Goal: Transaction & Acquisition: Book appointment/travel/reservation

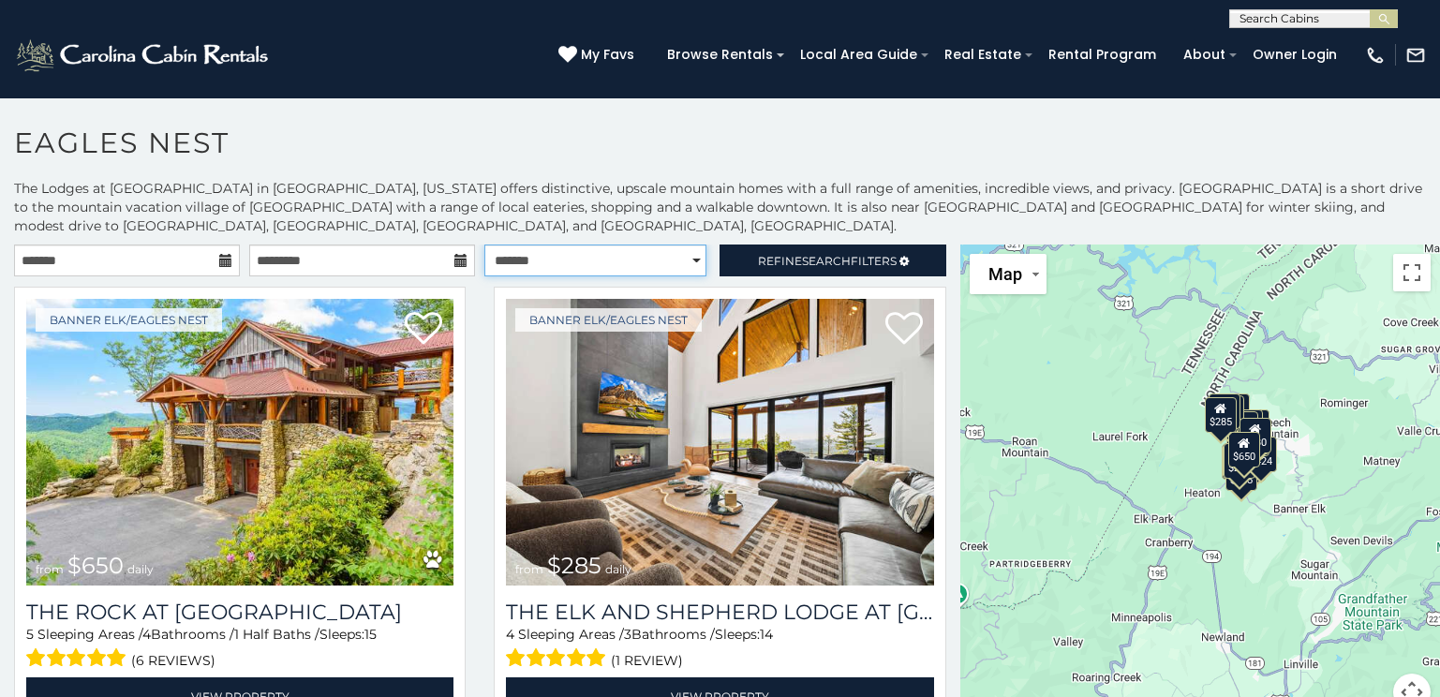
click at [687, 257] on select "**********" at bounding box center [596, 261] width 222 height 32
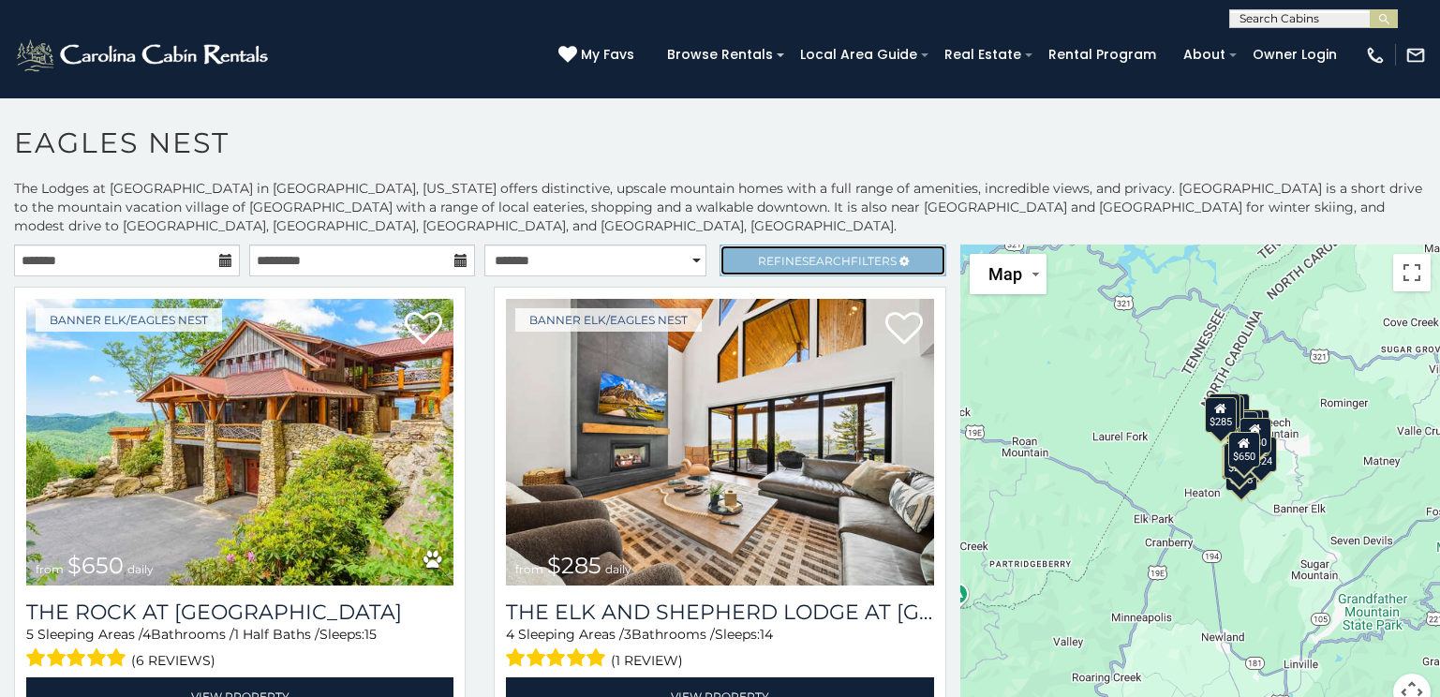
click at [803, 257] on span "Search" at bounding box center [826, 261] width 49 height 14
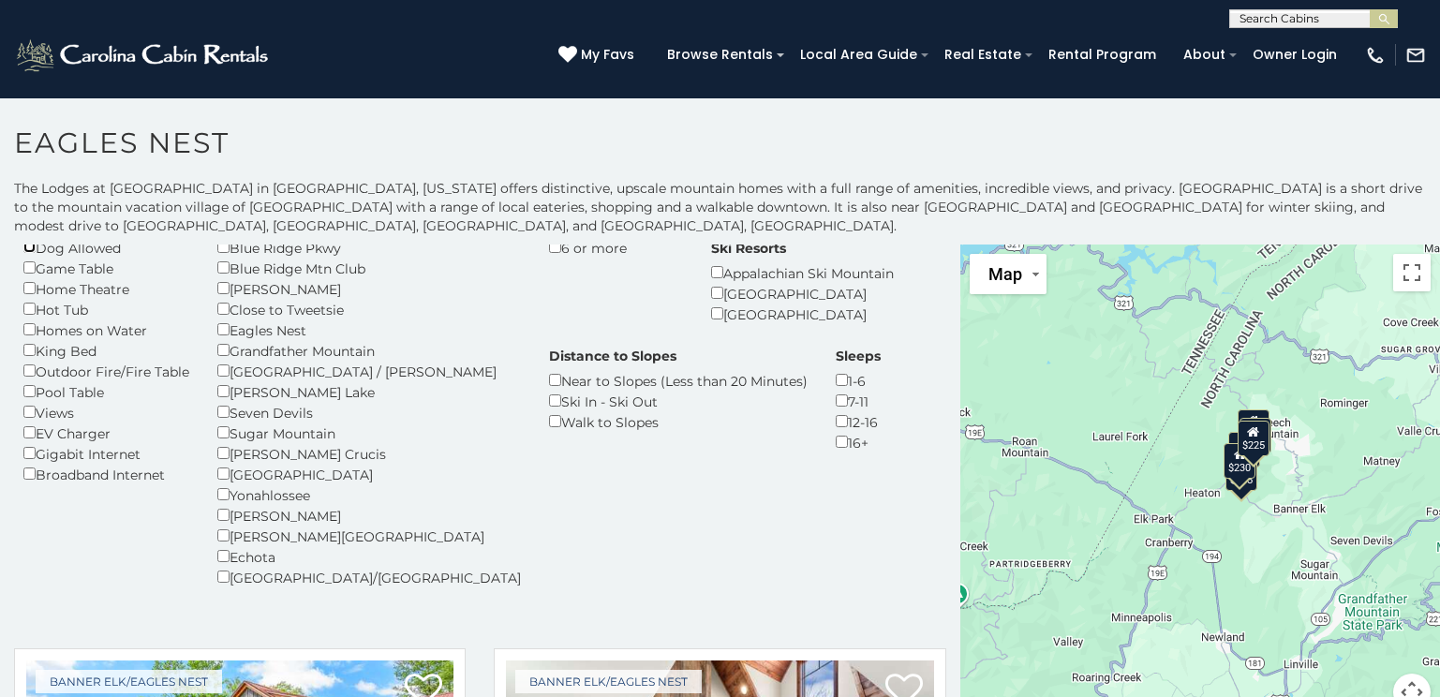
scroll to position [187, 0]
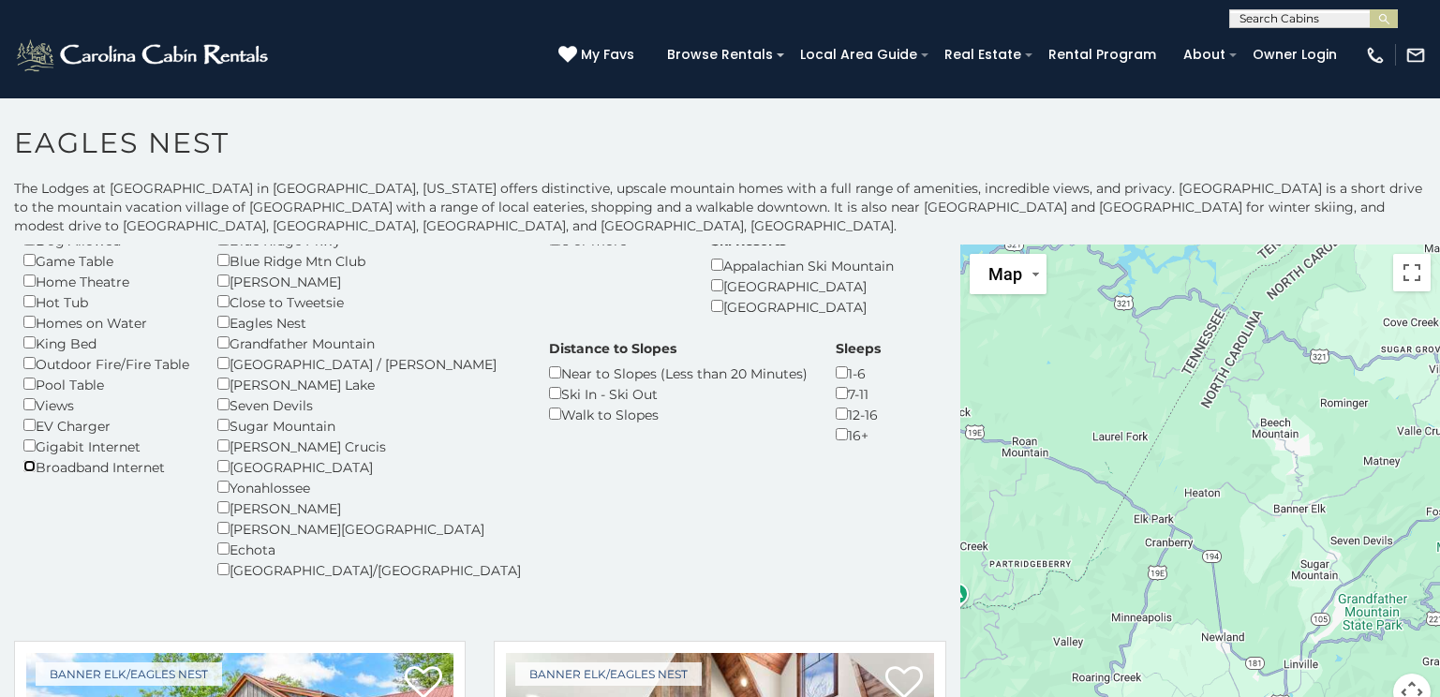
scroll to position [162, 0]
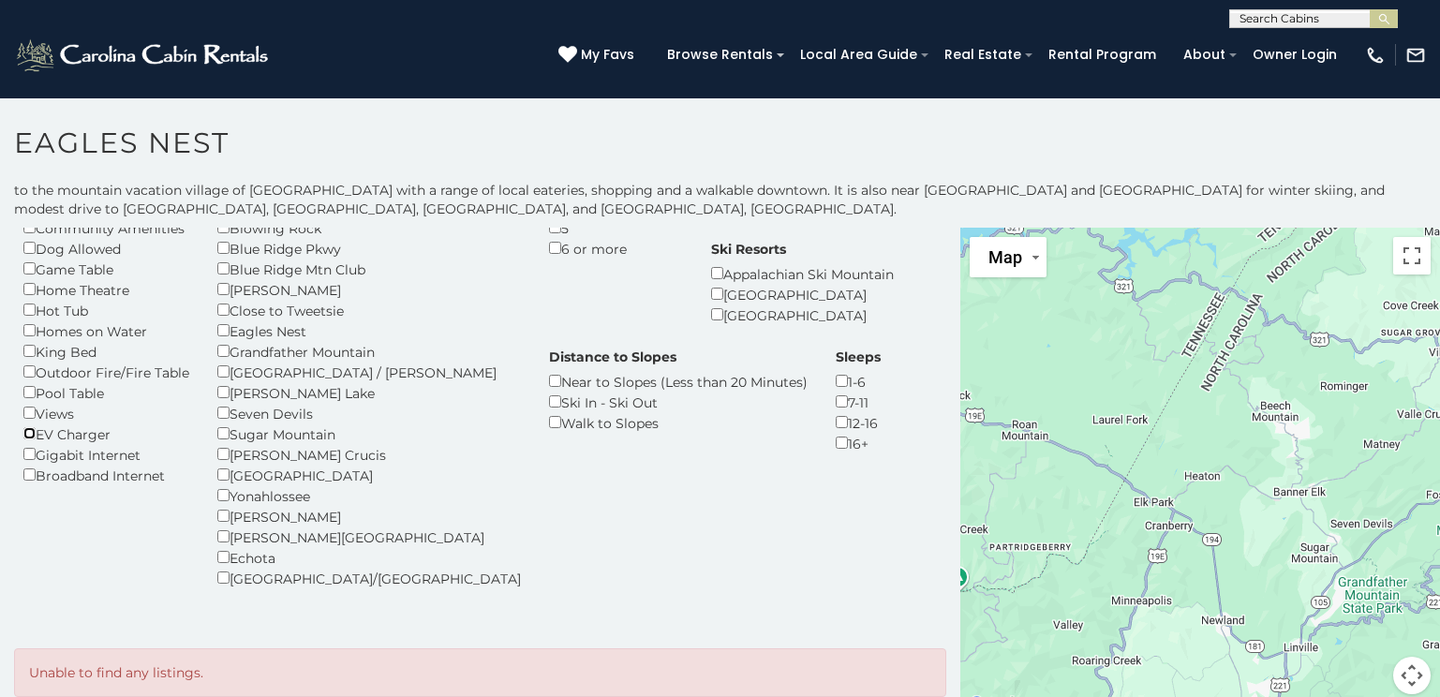
scroll to position [26, 0]
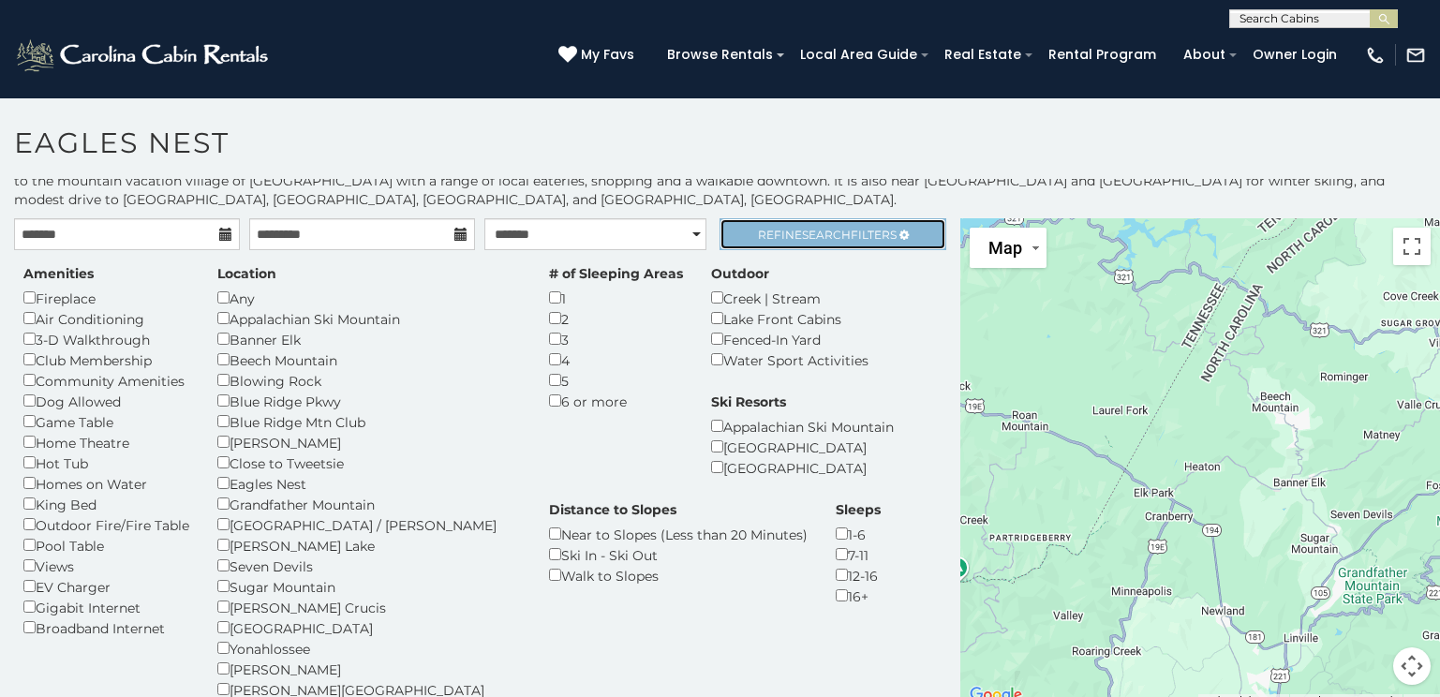
click at [824, 238] on span "Search" at bounding box center [826, 235] width 49 height 14
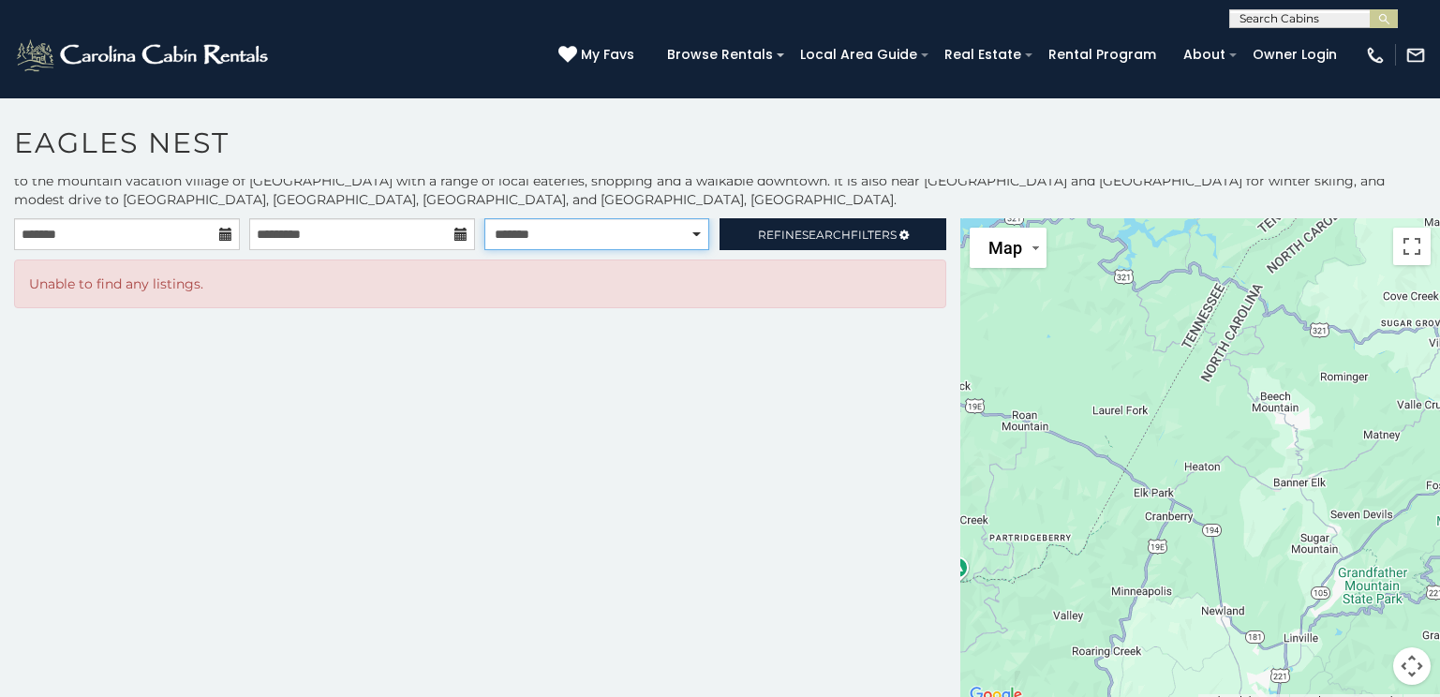
click at [549, 237] on select "**********" at bounding box center [597, 234] width 225 height 32
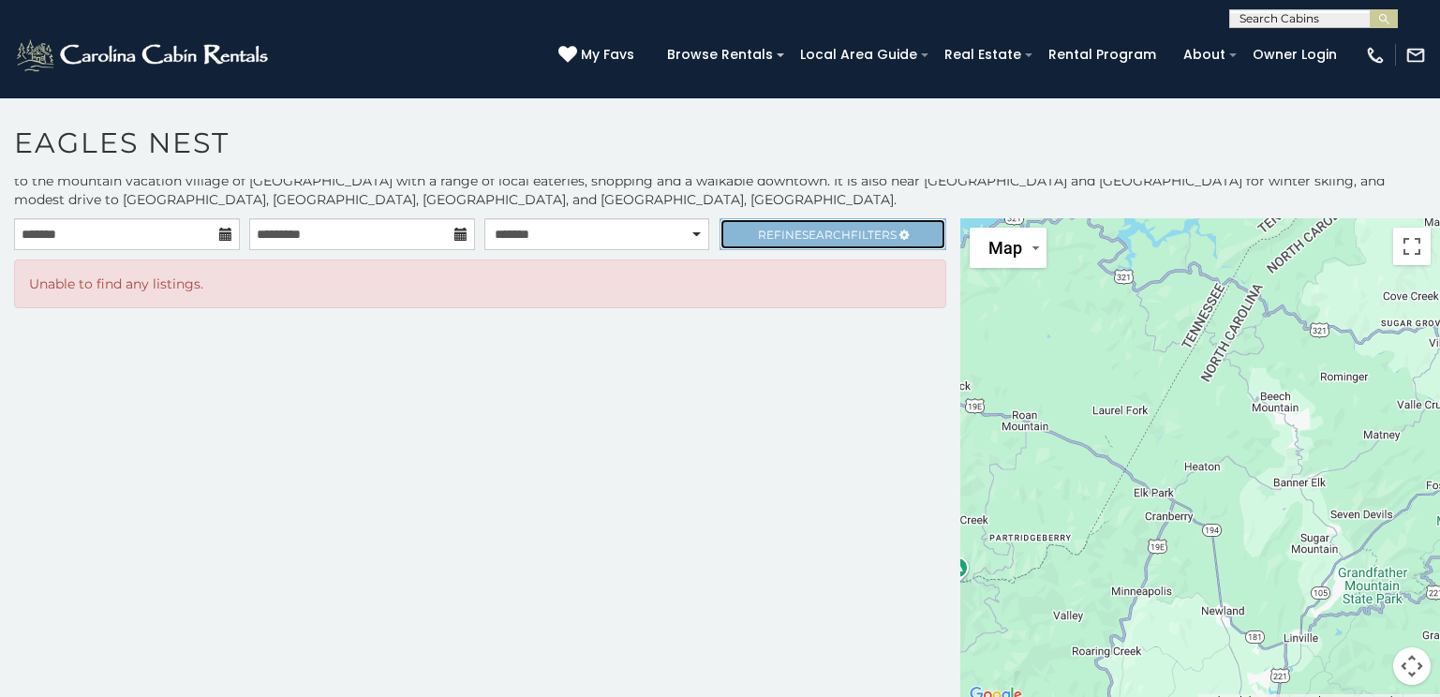
click at [724, 234] on link "Refine Search Filters" at bounding box center [833, 234] width 226 height 32
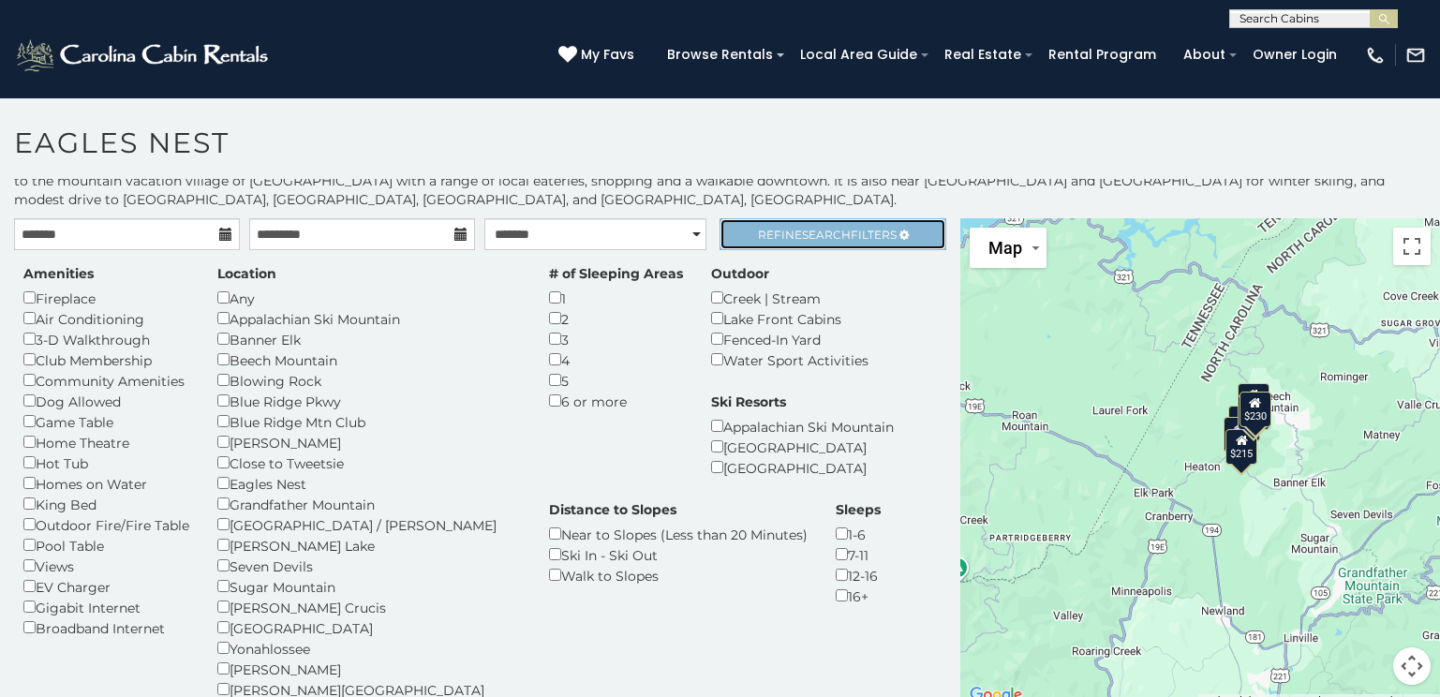
click at [823, 230] on span "Search" at bounding box center [826, 235] width 49 height 14
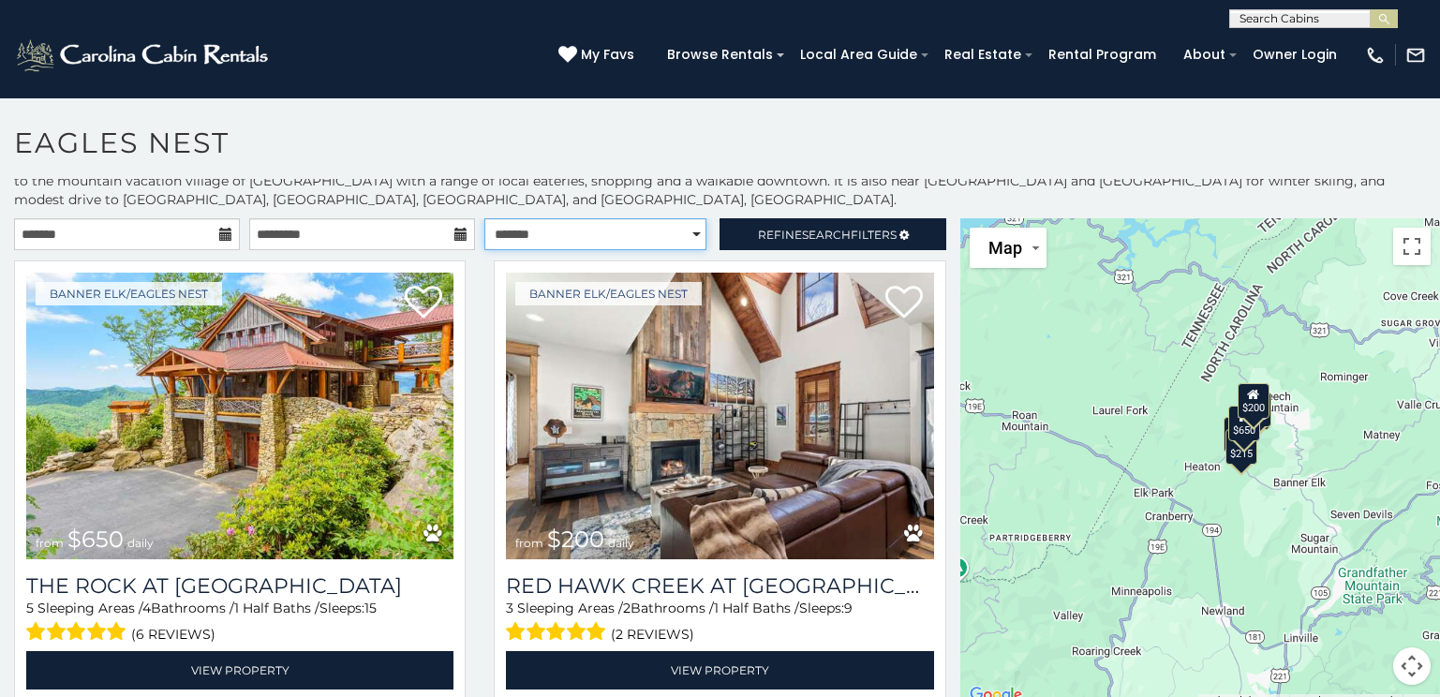
click at [566, 237] on select "**********" at bounding box center [596, 234] width 222 height 32
click at [485, 218] on select "**********" at bounding box center [596, 234] width 222 height 32
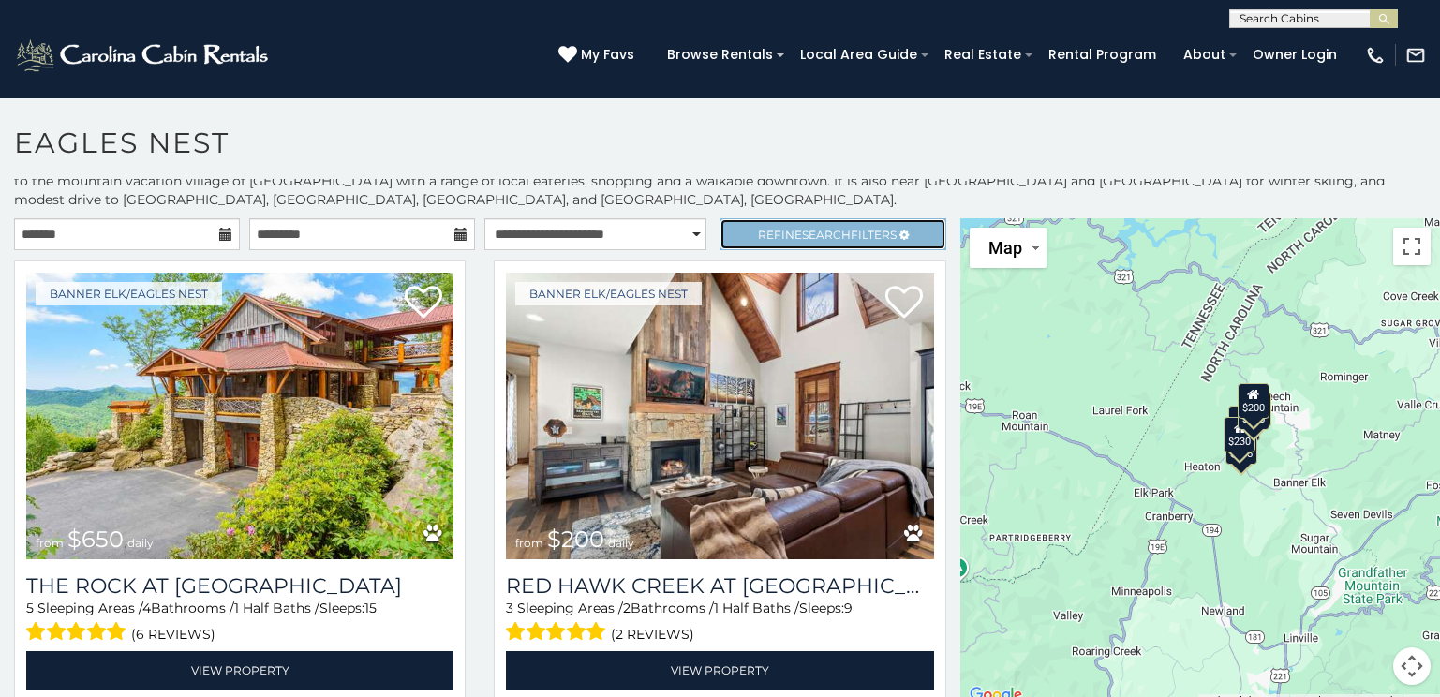
click at [778, 236] on span "Refine Search Filters" at bounding box center [827, 235] width 139 height 14
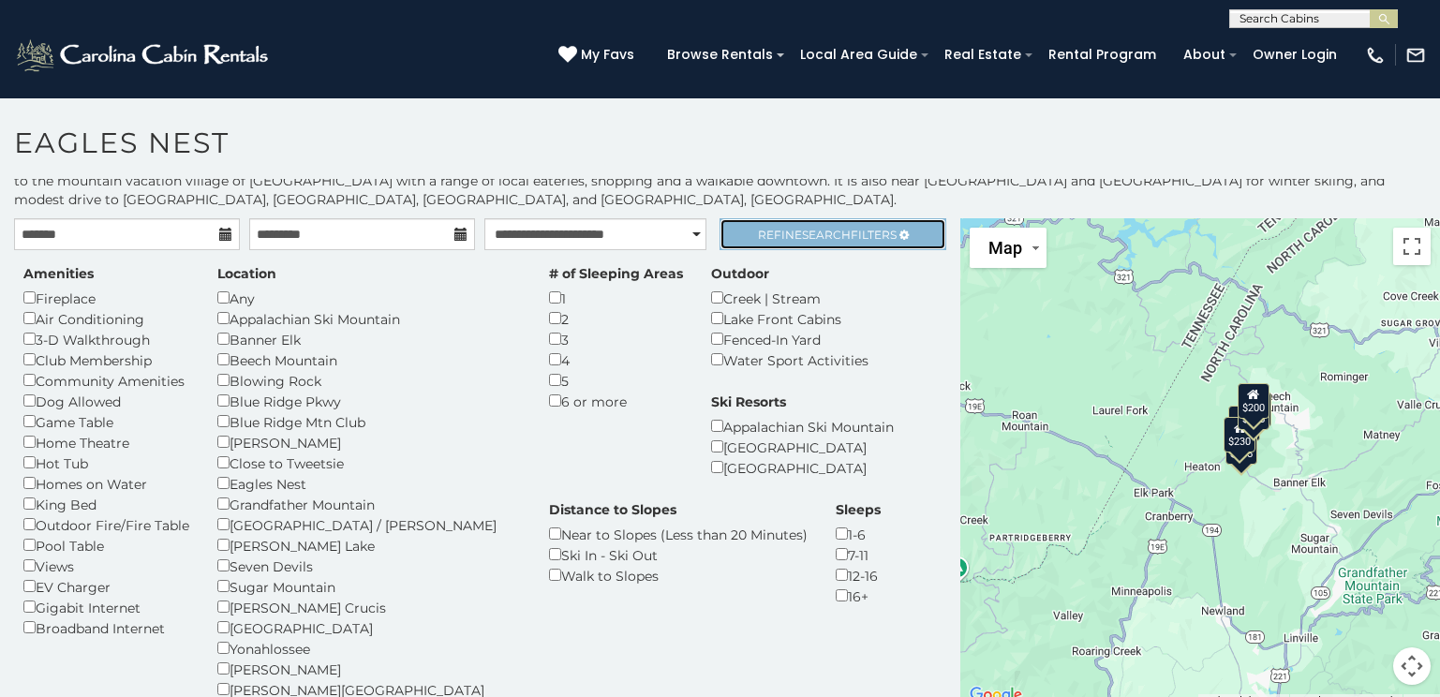
click at [778, 236] on span "Refine Search Filters" at bounding box center [827, 235] width 139 height 14
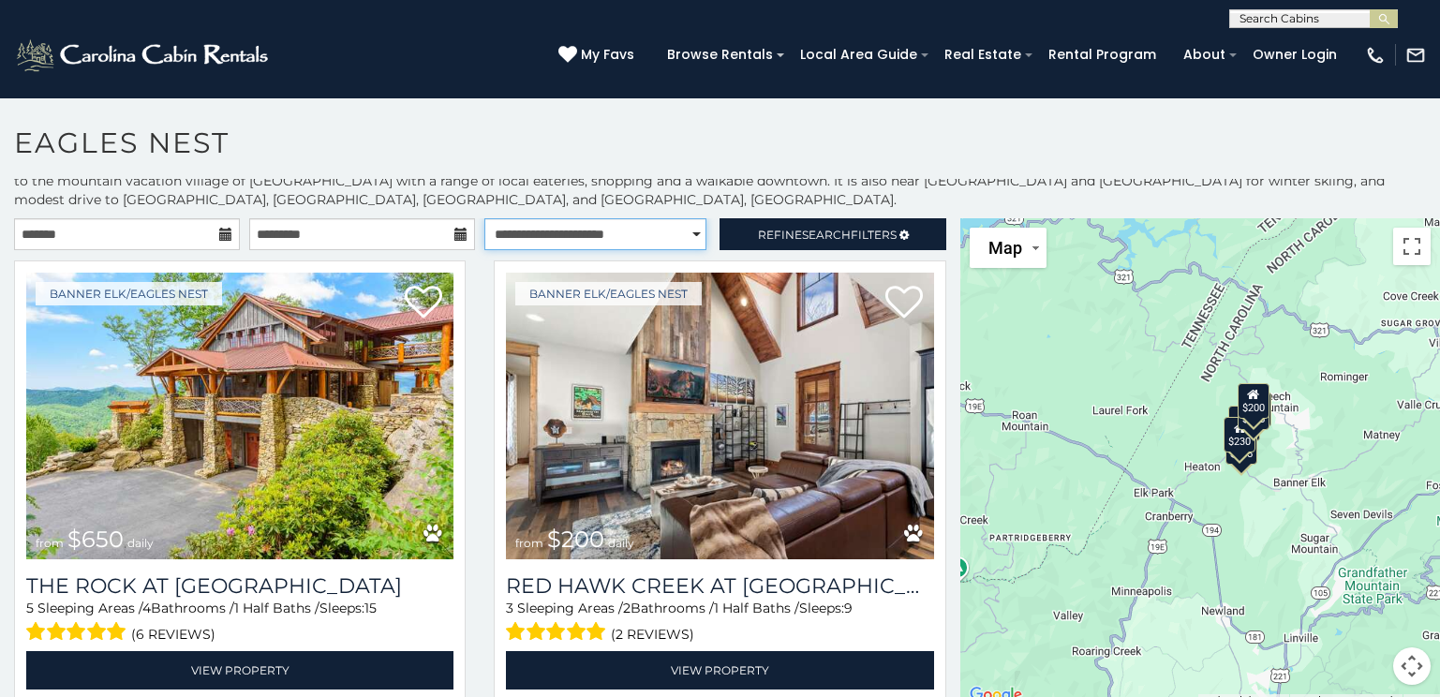
click at [639, 236] on select "**********" at bounding box center [596, 234] width 222 height 32
select select "******"
click at [485, 218] on select "**********" at bounding box center [596, 234] width 222 height 32
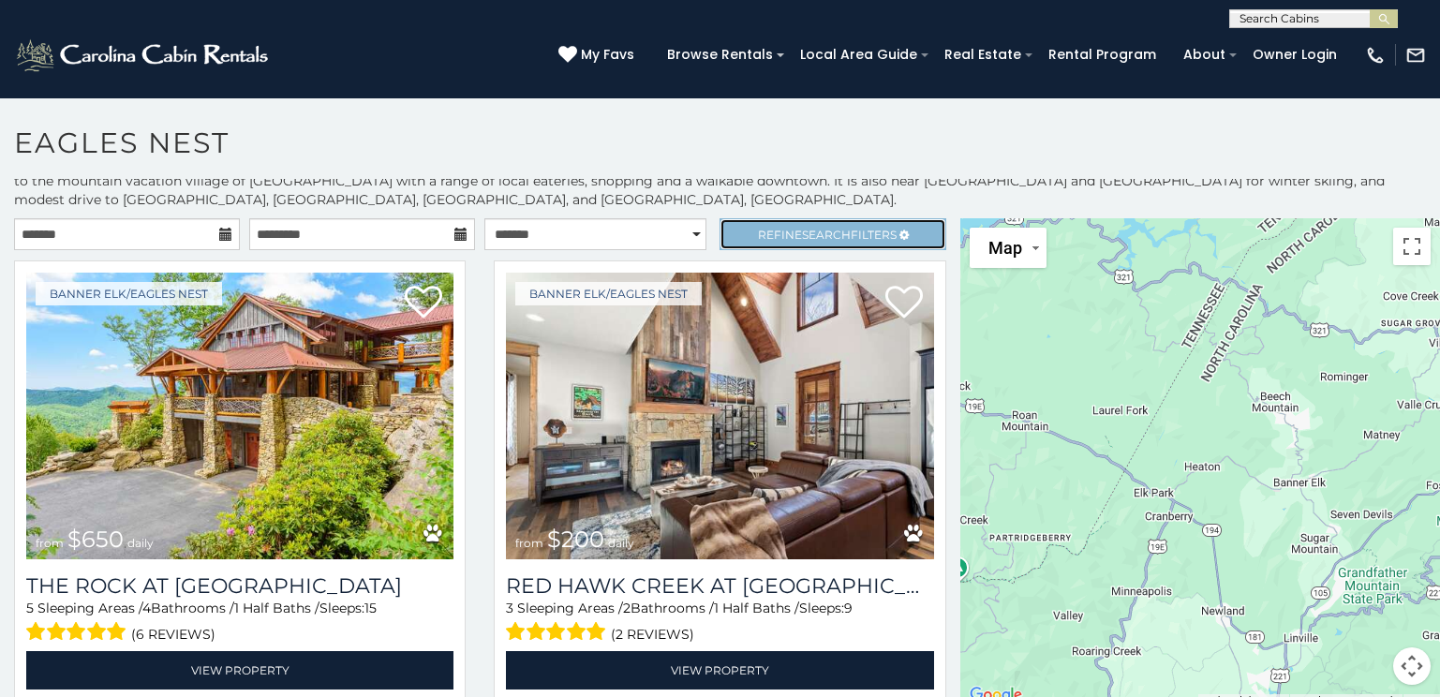
click at [758, 240] on span "Refine Search Filters" at bounding box center [827, 235] width 139 height 14
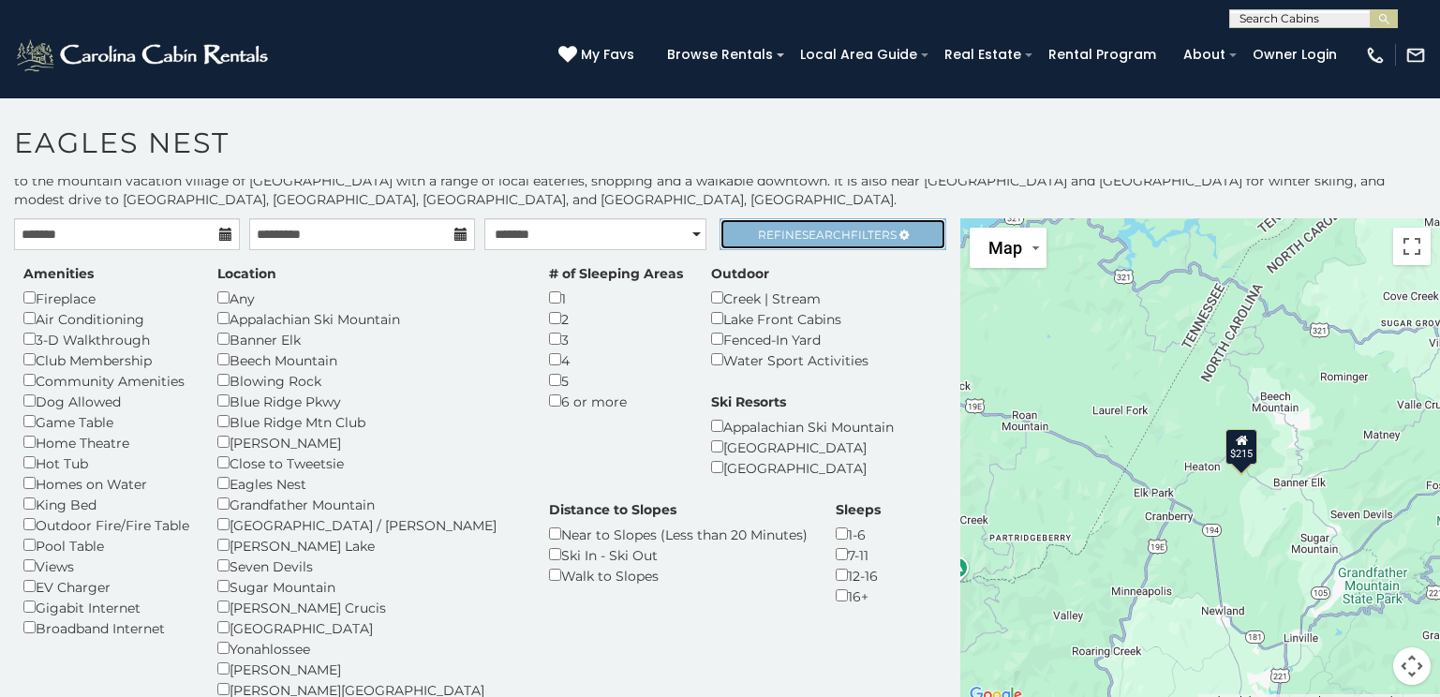
click at [818, 235] on span "Search" at bounding box center [826, 235] width 49 height 14
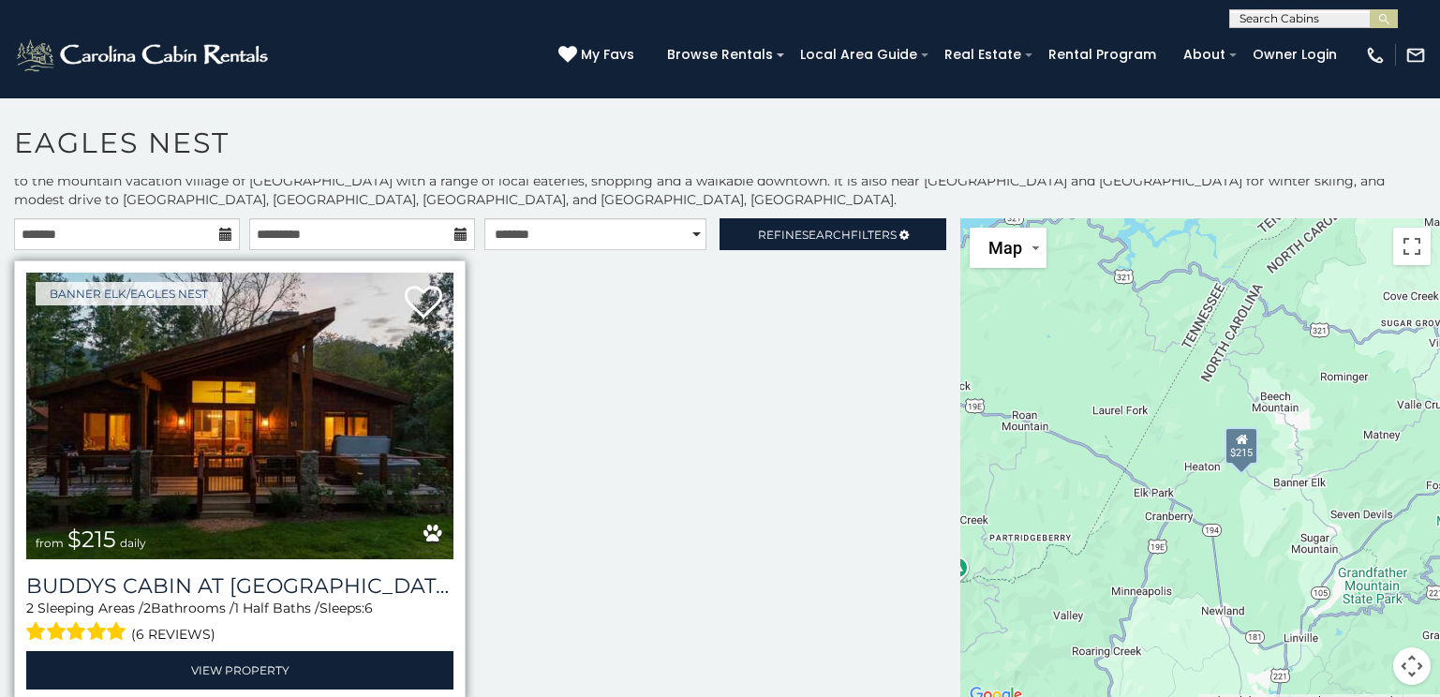
click at [207, 469] on img at bounding box center [239, 416] width 427 height 287
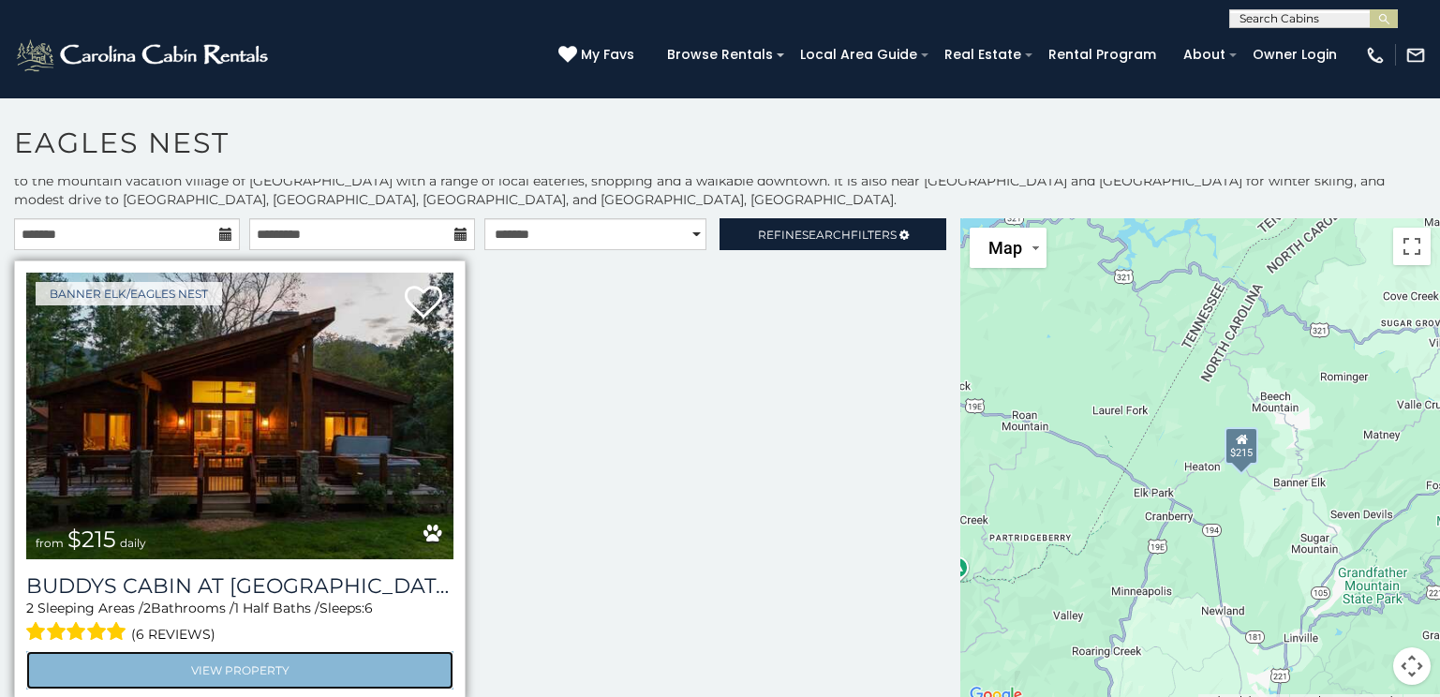
click at [230, 662] on link "View Property" at bounding box center [239, 670] width 427 height 38
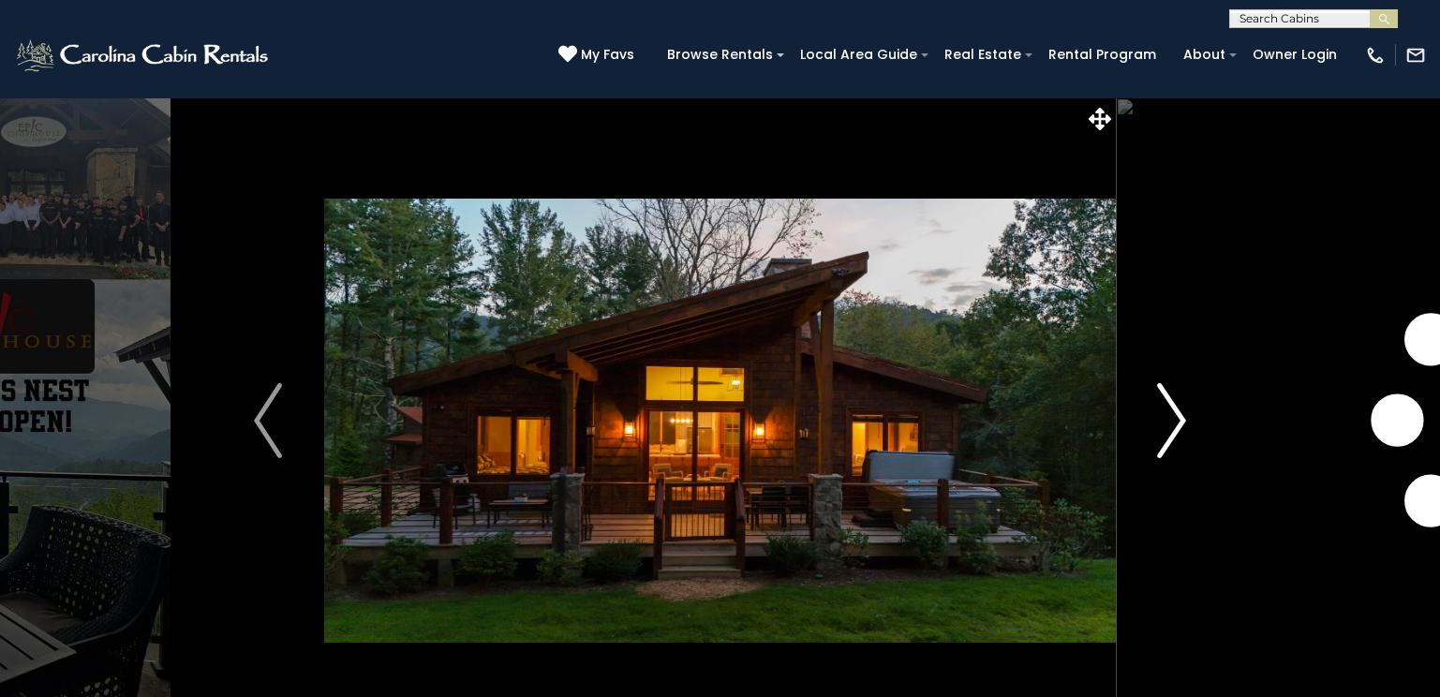
click at [1174, 405] on img "Next" at bounding box center [1172, 420] width 28 height 75
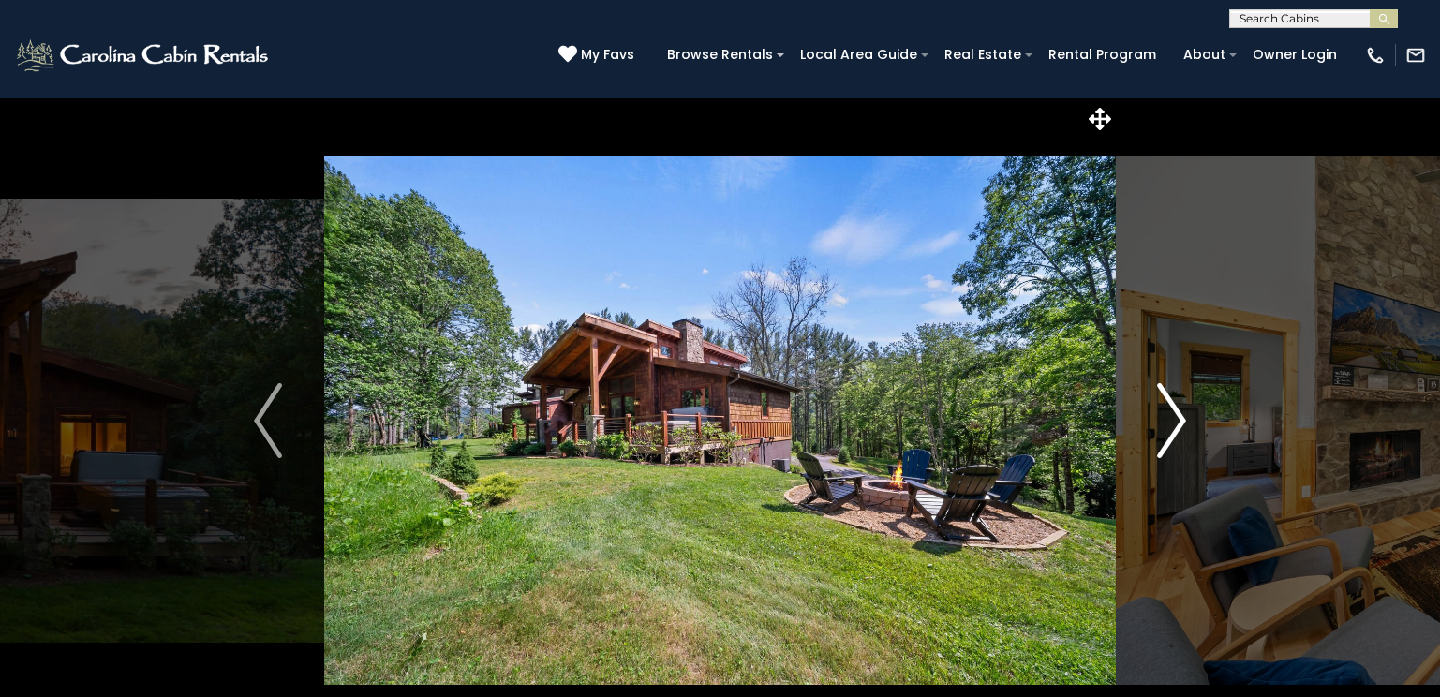
click at [1174, 405] on img "Next" at bounding box center [1172, 420] width 28 height 75
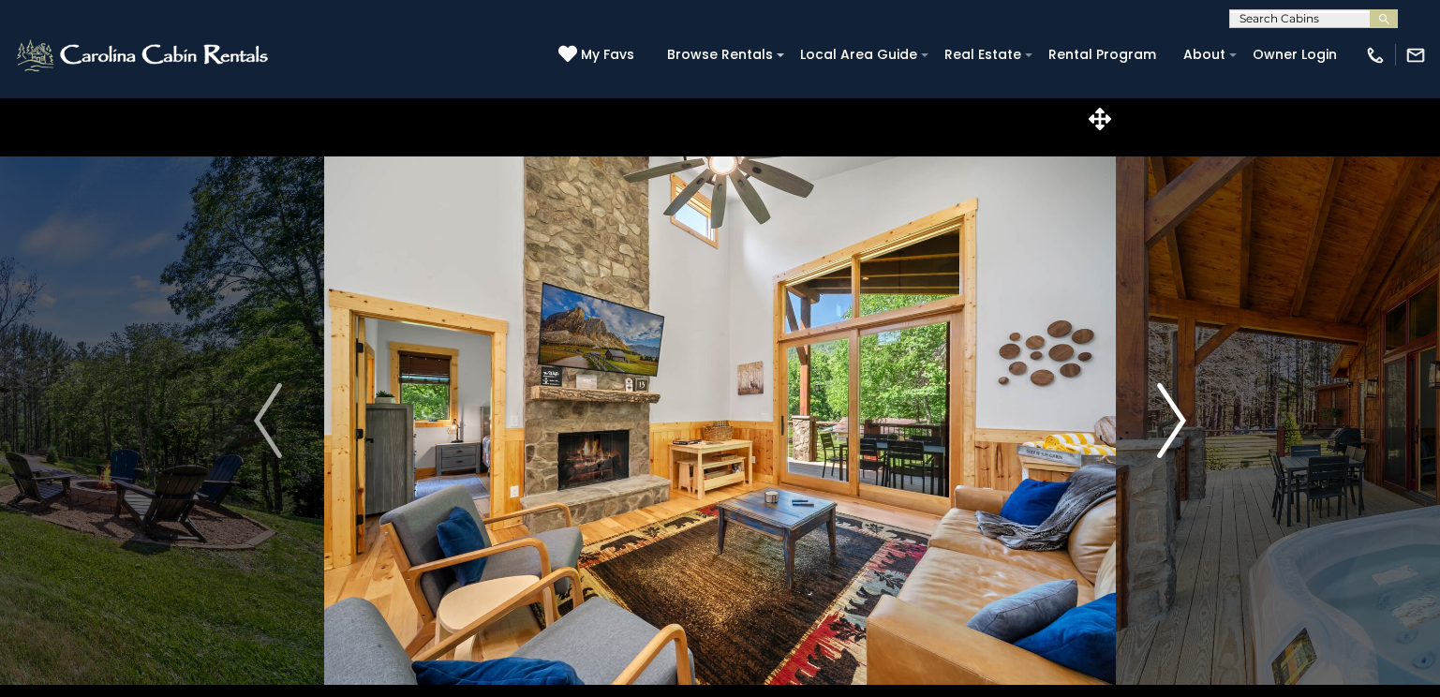
click at [1172, 407] on img "Next" at bounding box center [1172, 420] width 28 height 75
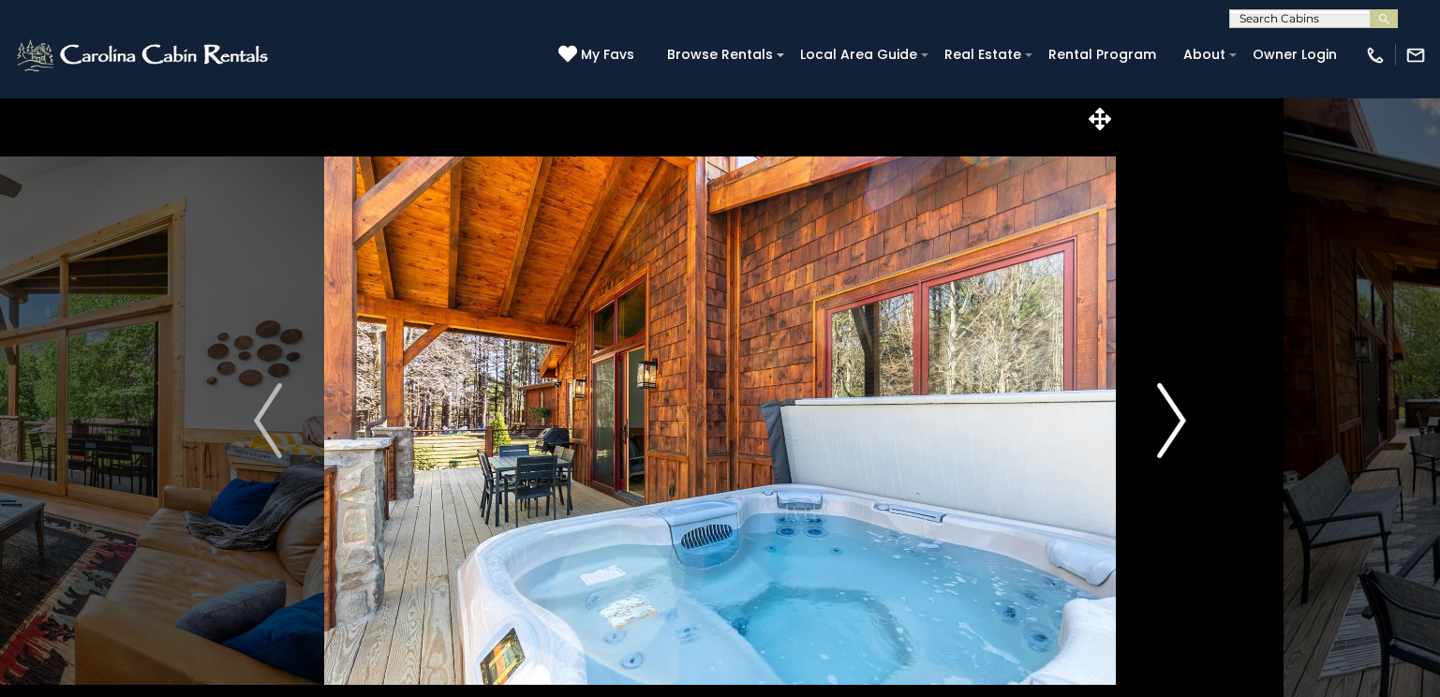
click at [1172, 407] on img "Next" at bounding box center [1172, 420] width 28 height 75
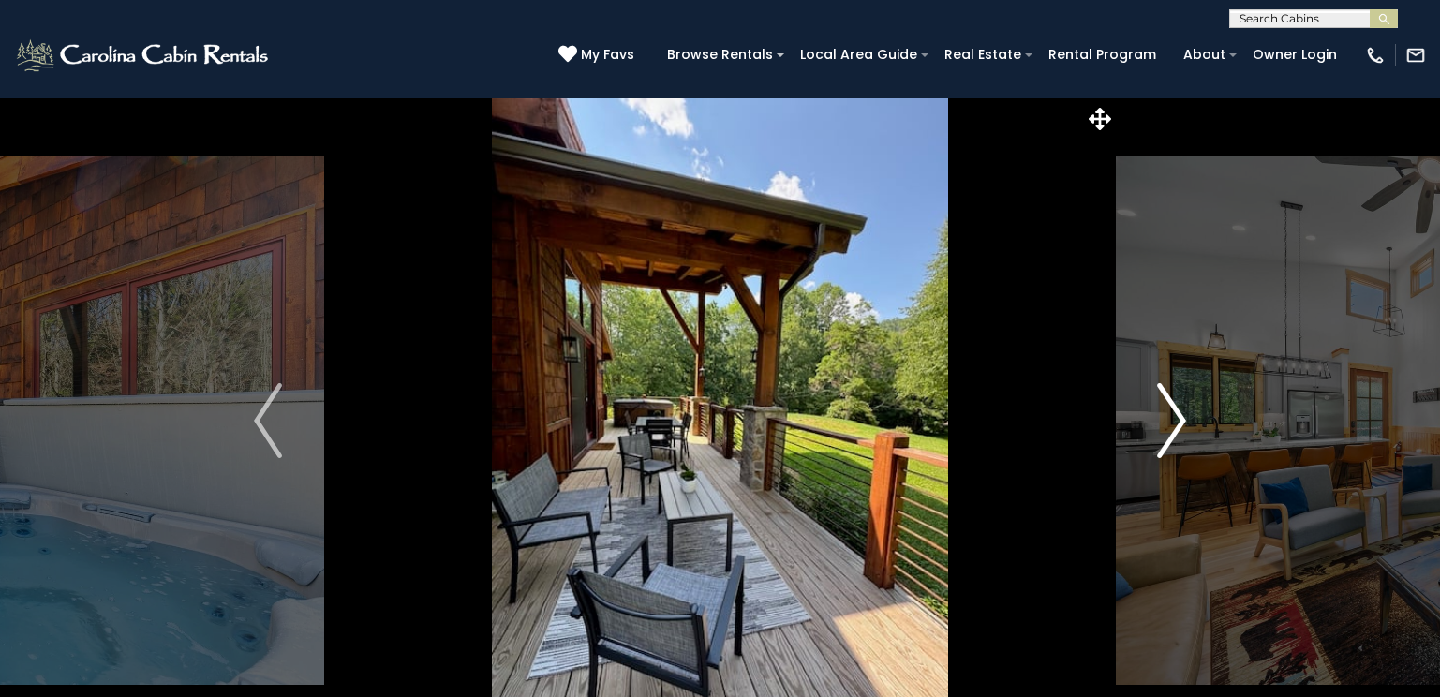
click at [1172, 407] on img "Next" at bounding box center [1172, 420] width 28 height 75
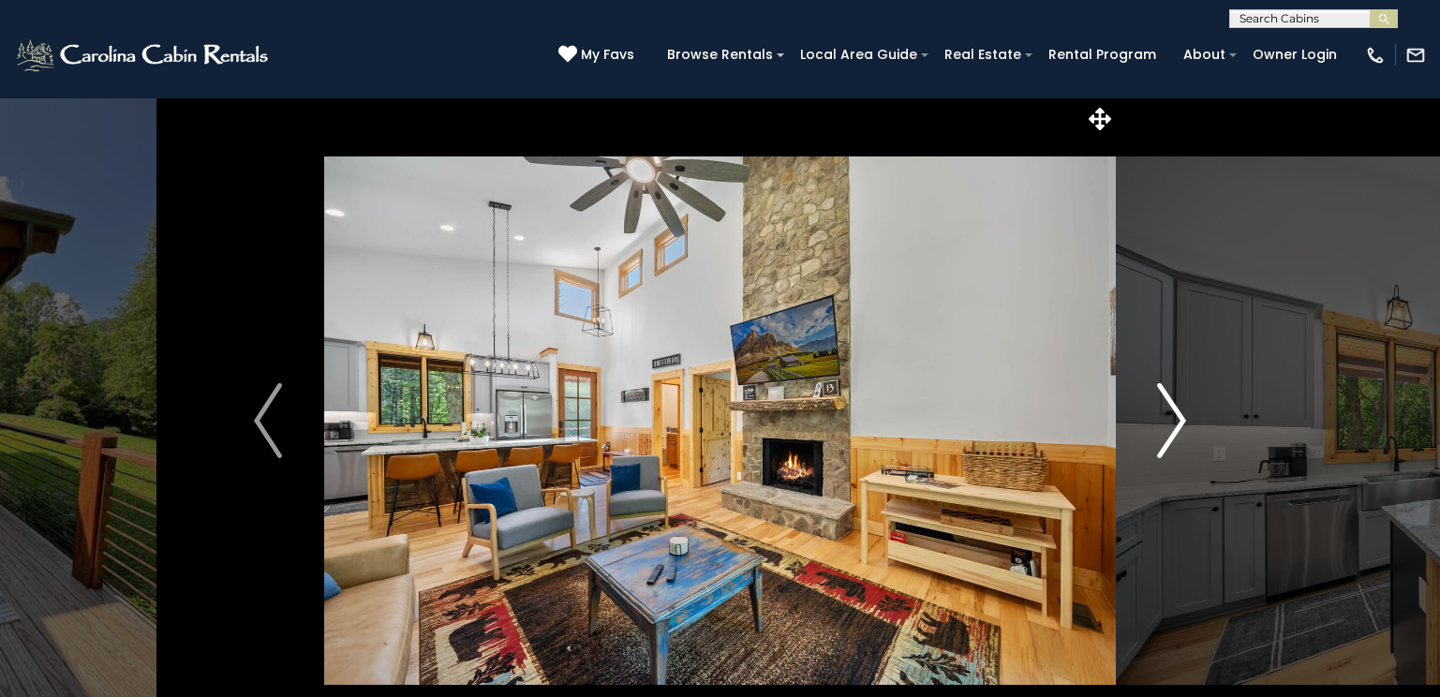
click at [1172, 407] on img "Next" at bounding box center [1172, 420] width 28 height 75
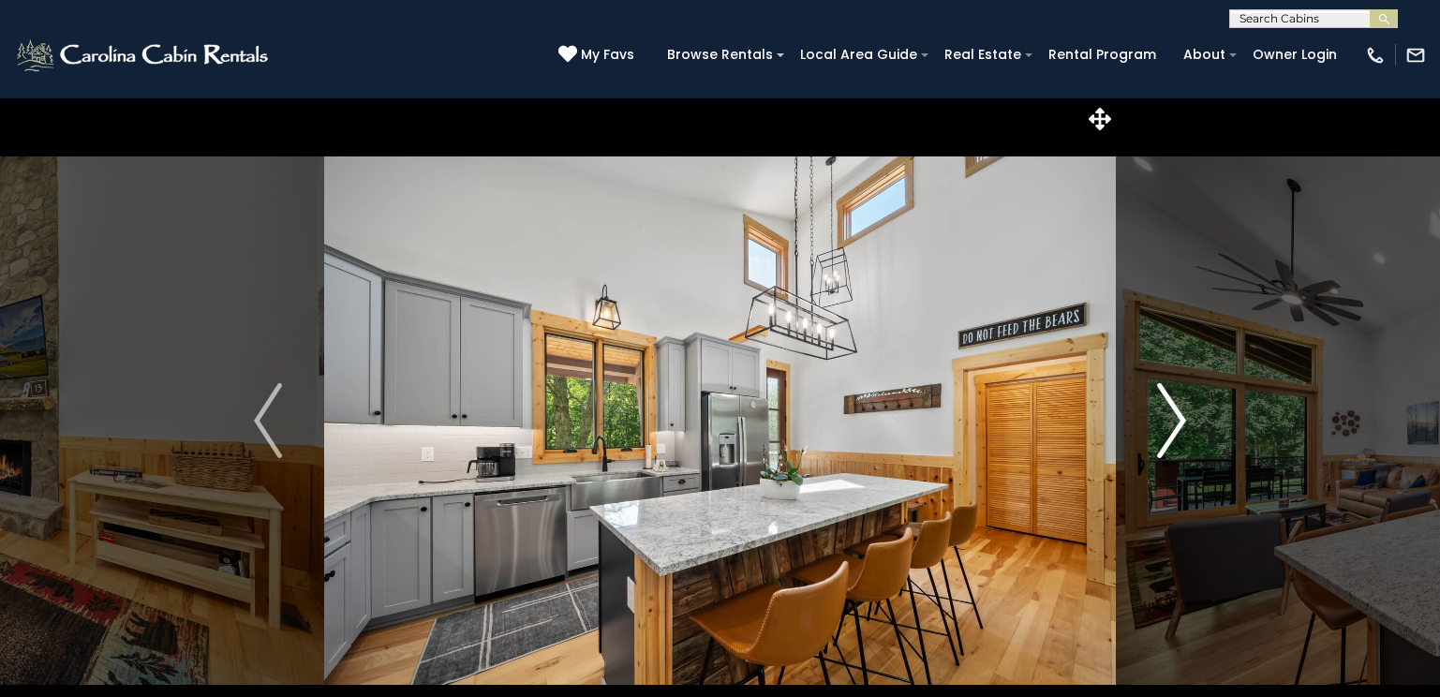
click at [1172, 407] on img "Next" at bounding box center [1172, 420] width 28 height 75
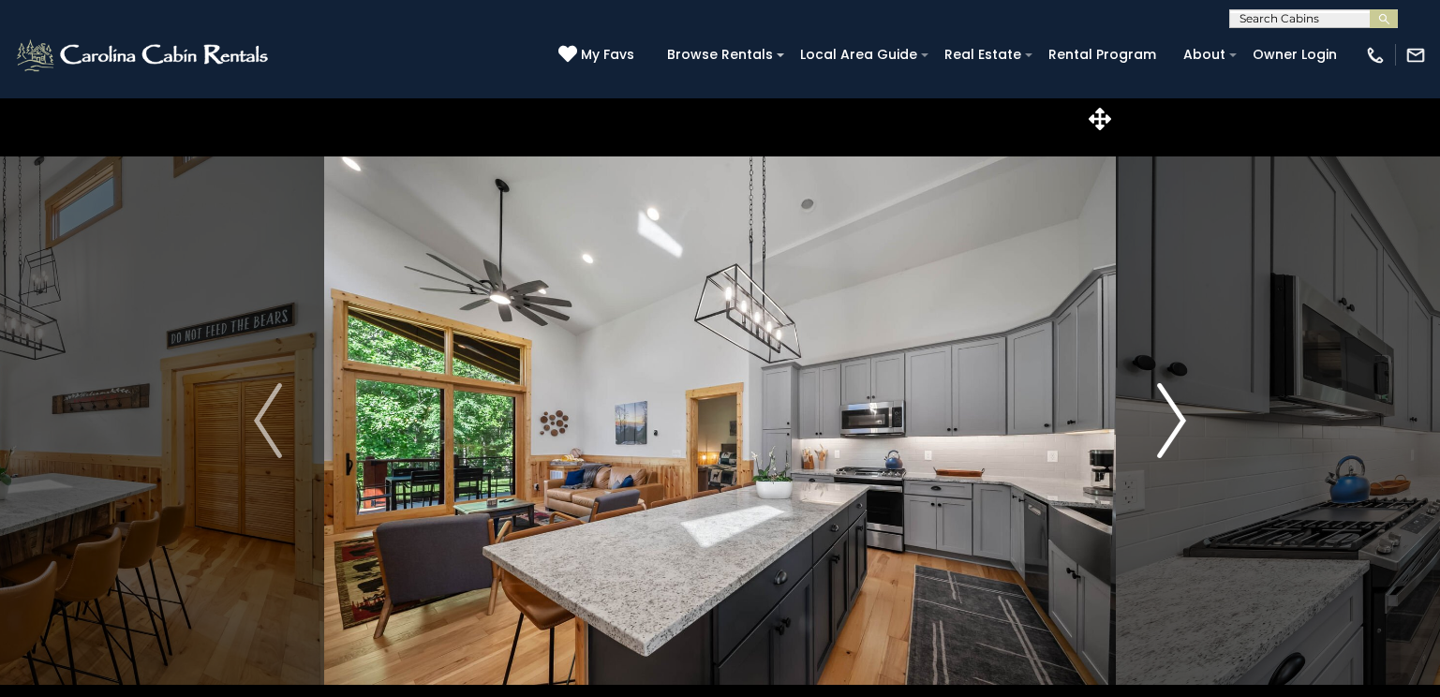
click at [1172, 407] on img "Next" at bounding box center [1172, 420] width 28 height 75
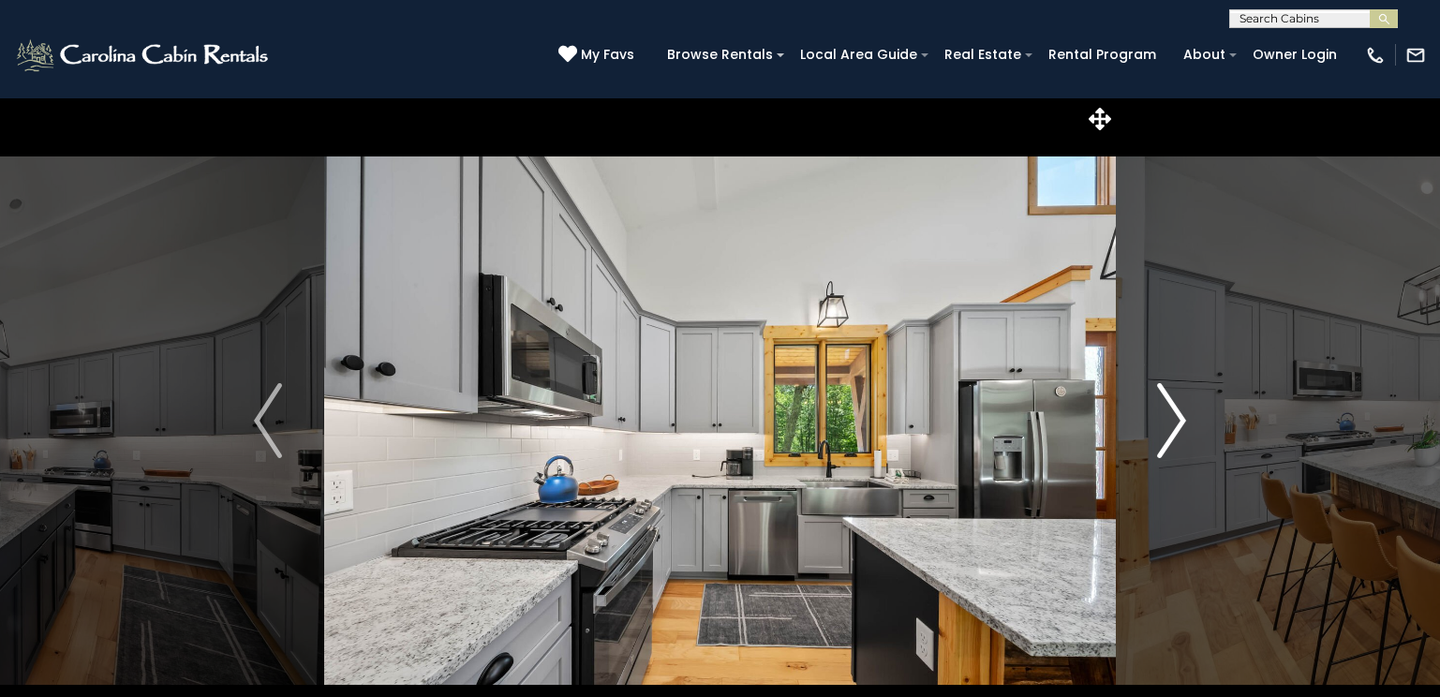
click at [1172, 407] on img "Next" at bounding box center [1172, 420] width 28 height 75
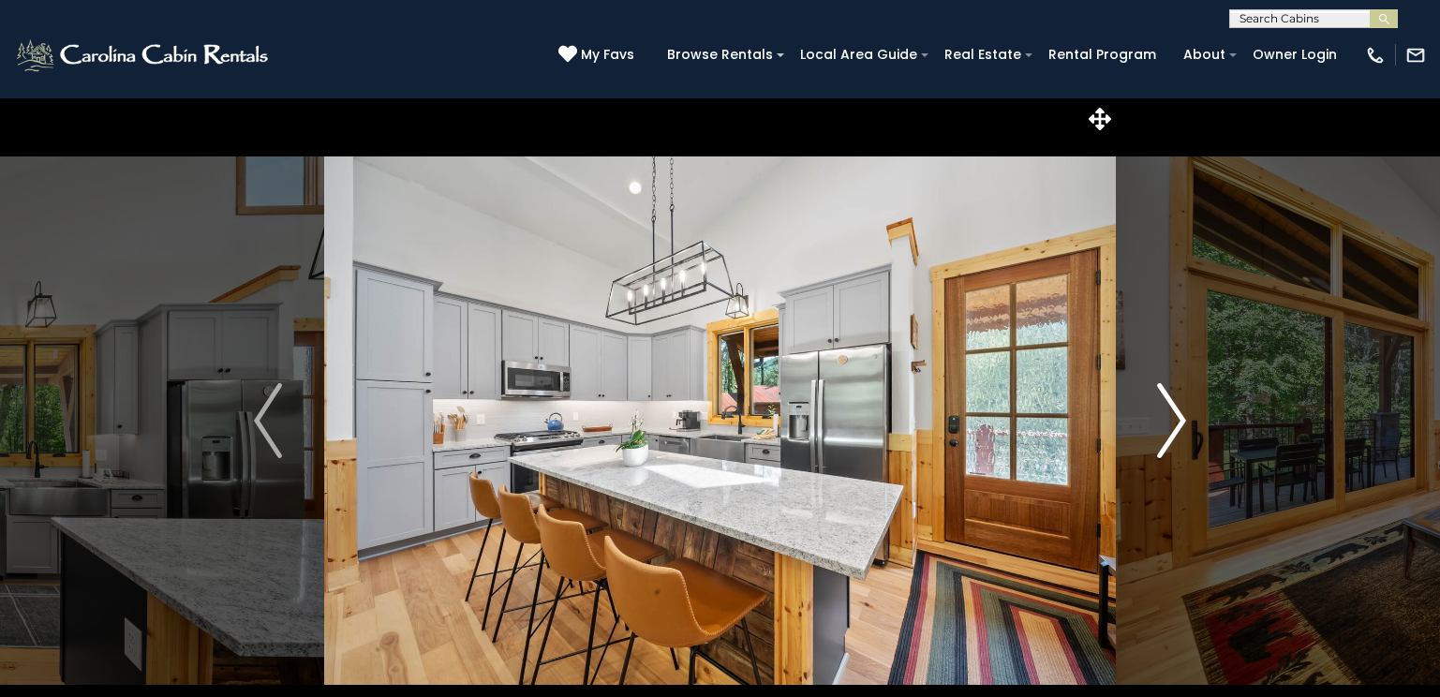
click at [1172, 407] on img "Next" at bounding box center [1172, 420] width 28 height 75
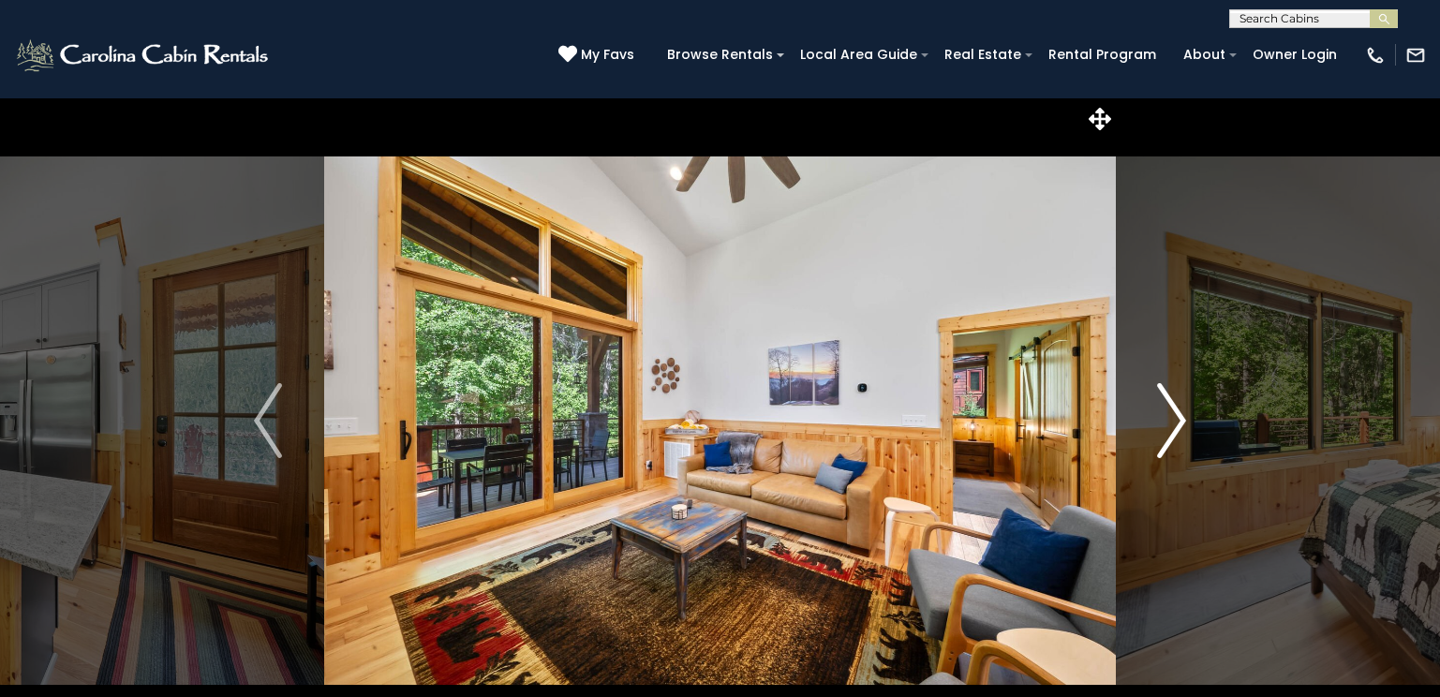
click at [1172, 407] on img "Next" at bounding box center [1172, 420] width 28 height 75
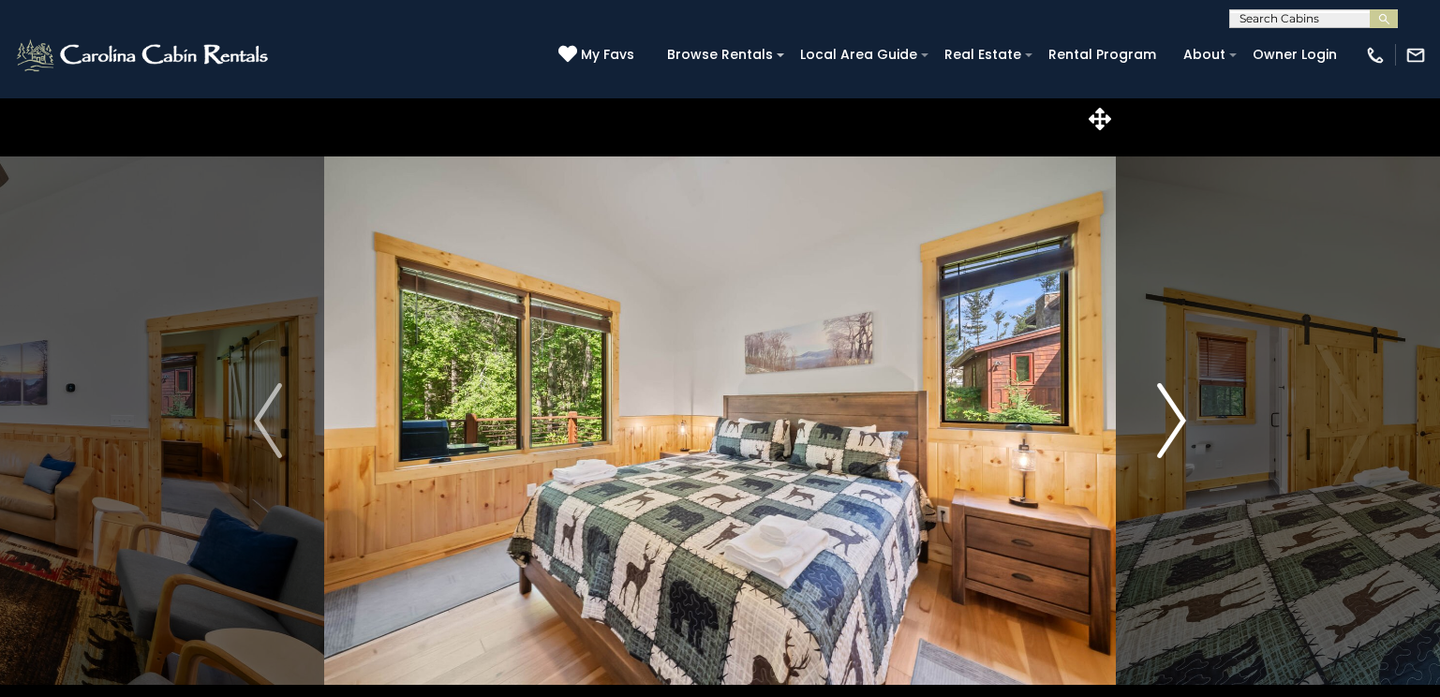
click at [1172, 407] on img "Next" at bounding box center [1172, 420] width 28 height 75
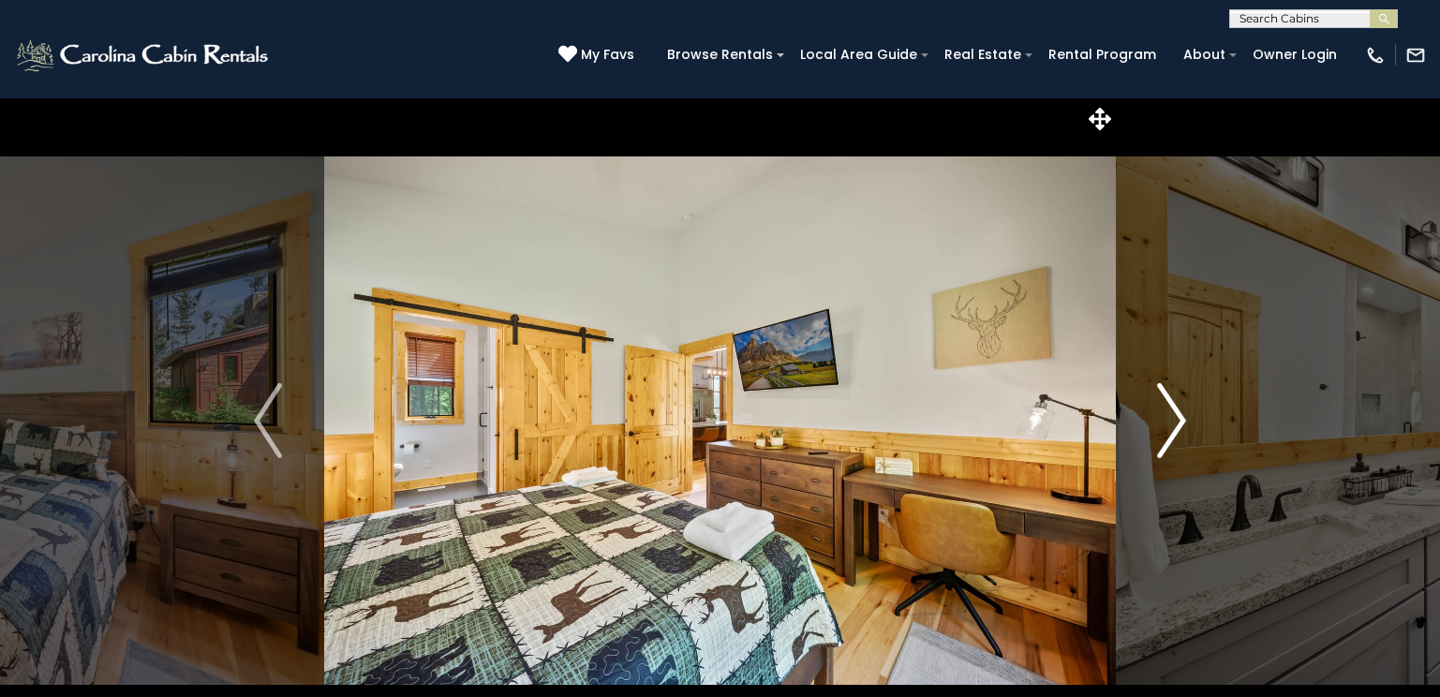
click at [1172, 407] on img "Next" at bounding box center [1172, 420] width 28 height 75
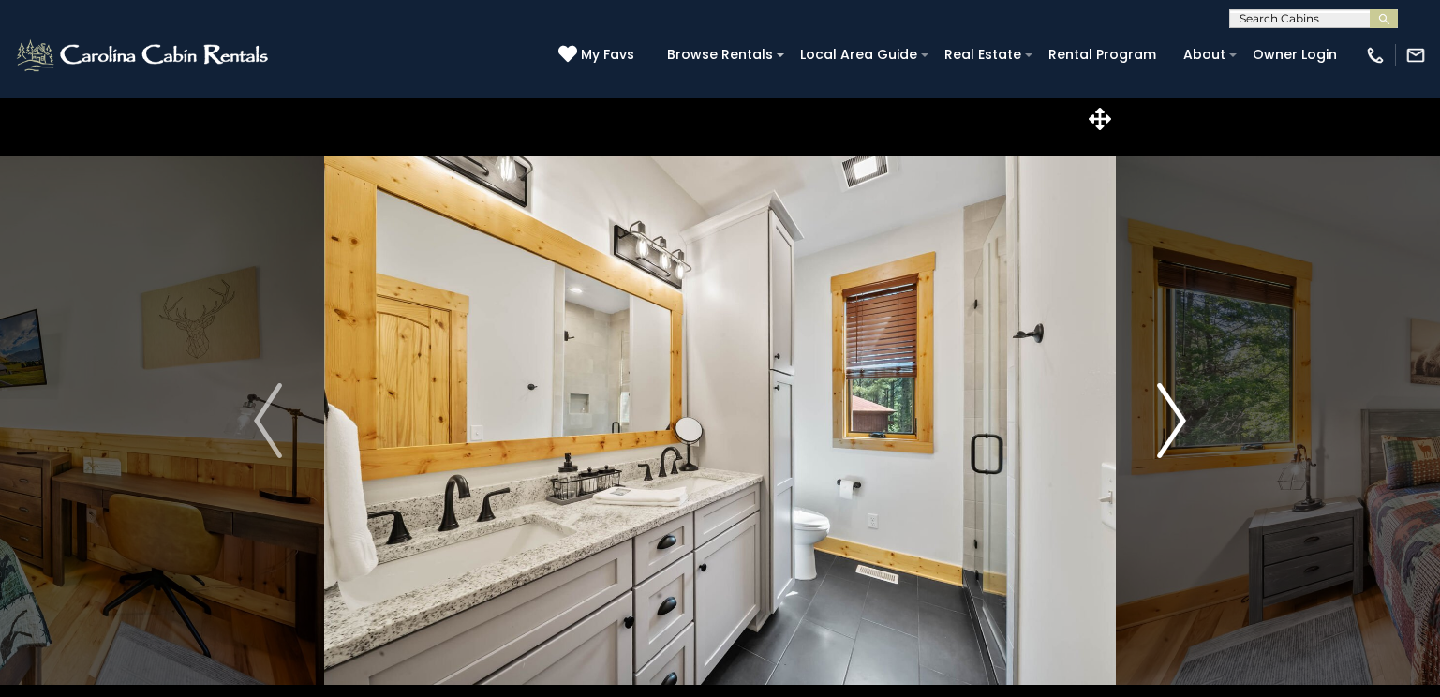
click at [1172, 407] on img "Next" at bounding box center [1172, 420] width 28 height 75
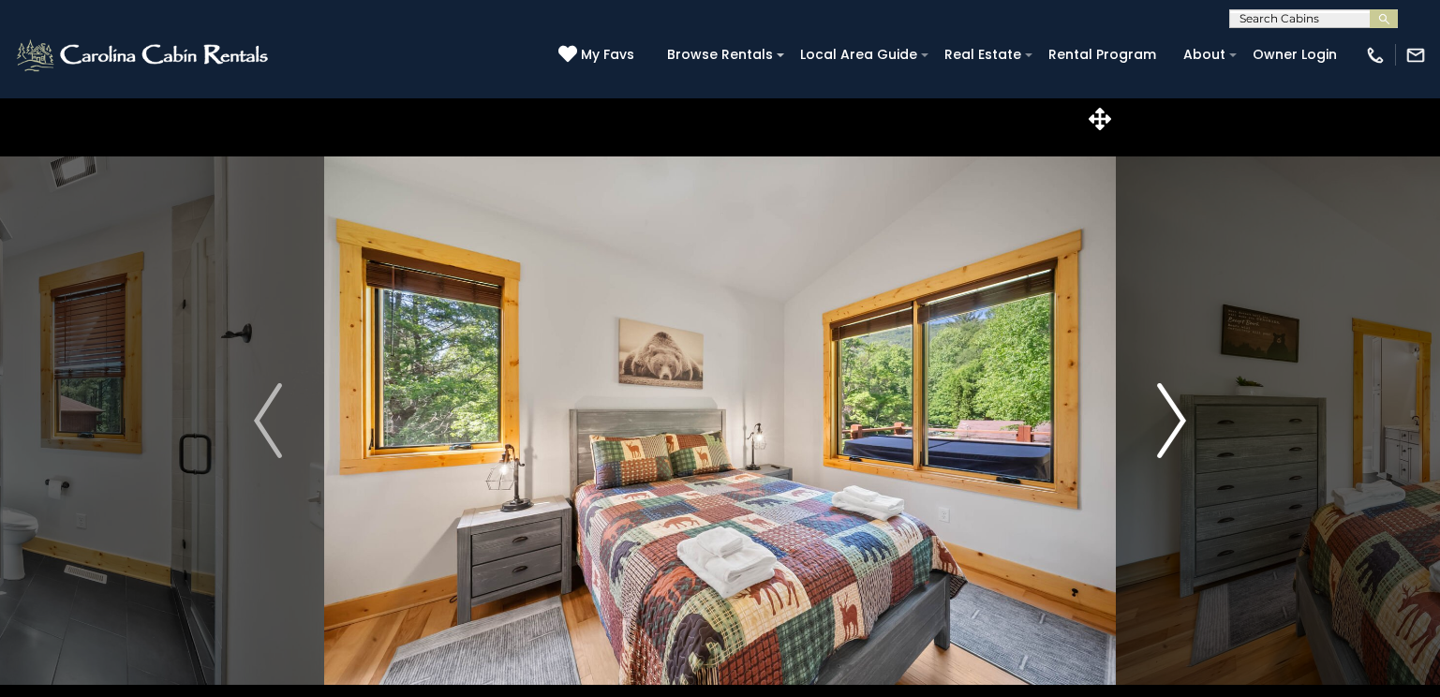
click at [1172, 407] on img "Next" at bounding box center [1172, 420] width 28 height 75
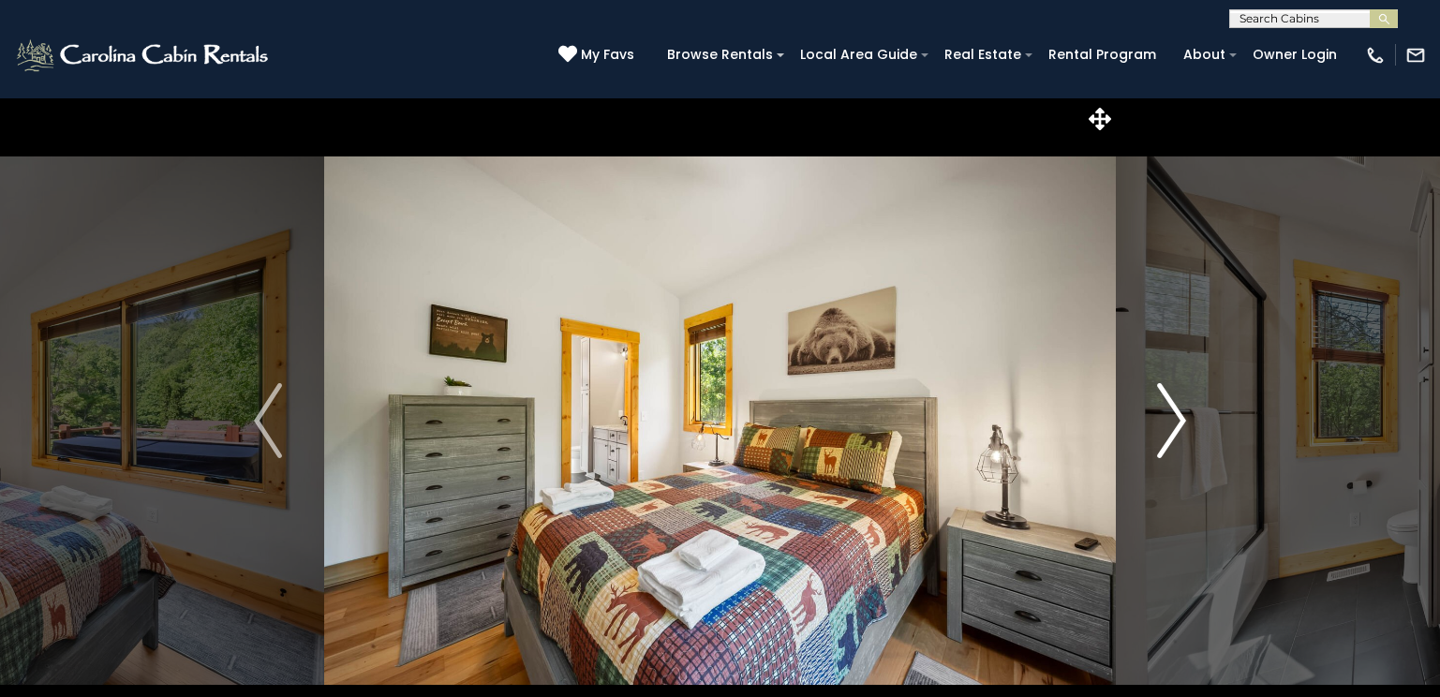
click at [1172, 407] on img "Next" at bounding box center [1172, 420] width 28 height 75
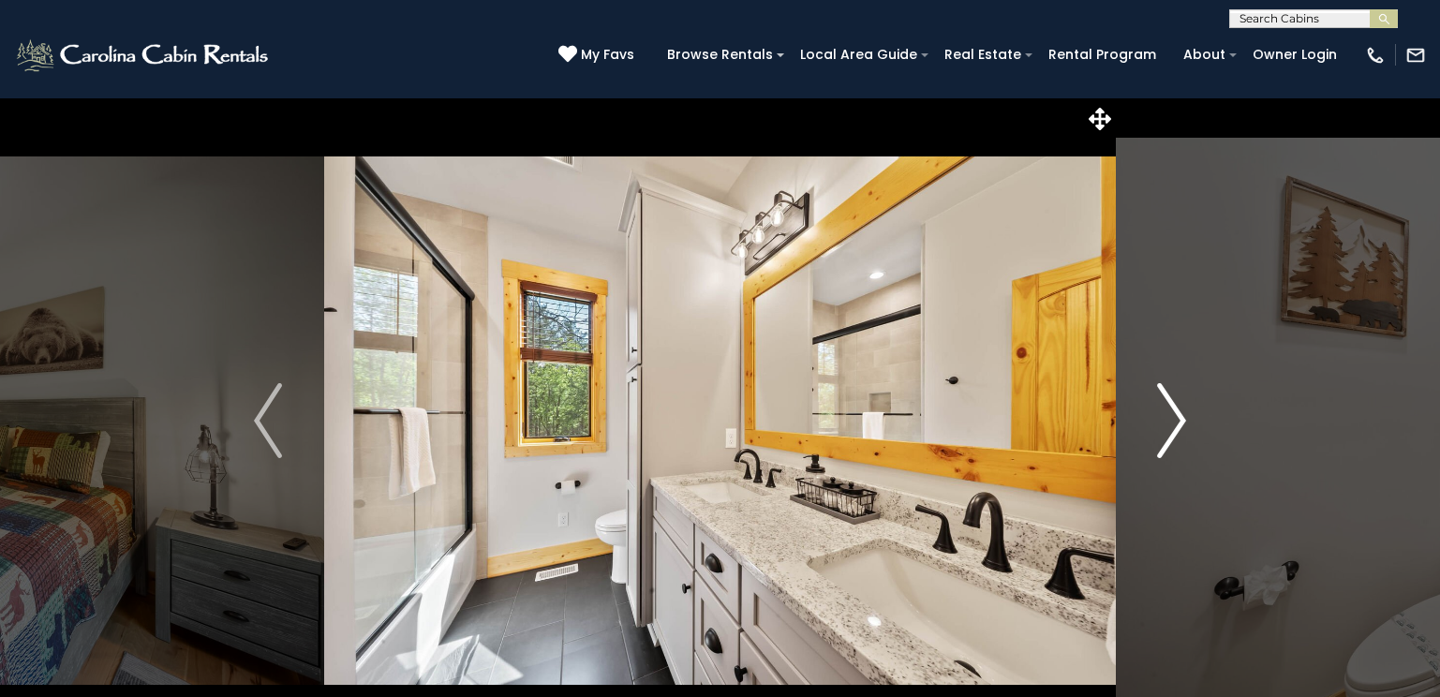
click at [1172, 407] on img "Next" at bounding box center [1172, 420] width 28 height 75
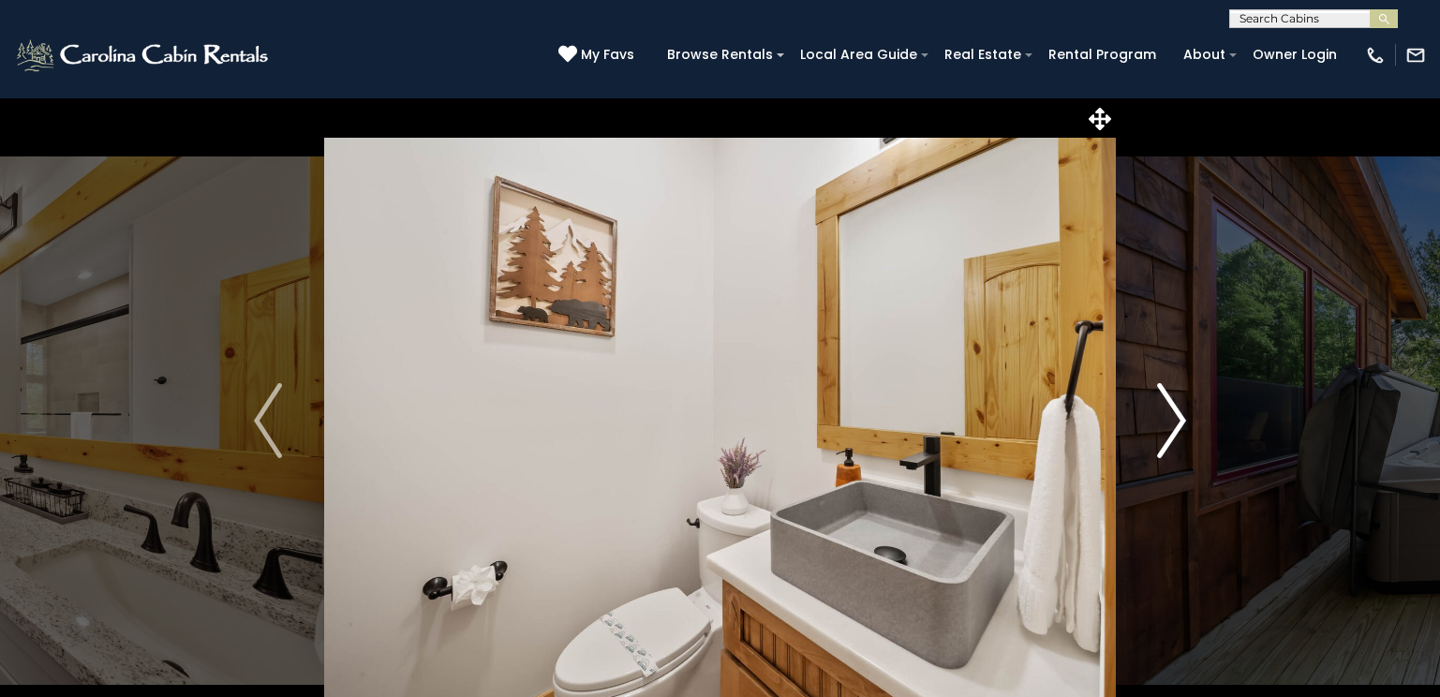
click at [1172, 407] on img "Next" at bounding box center [1172, 420] width 28 height 75
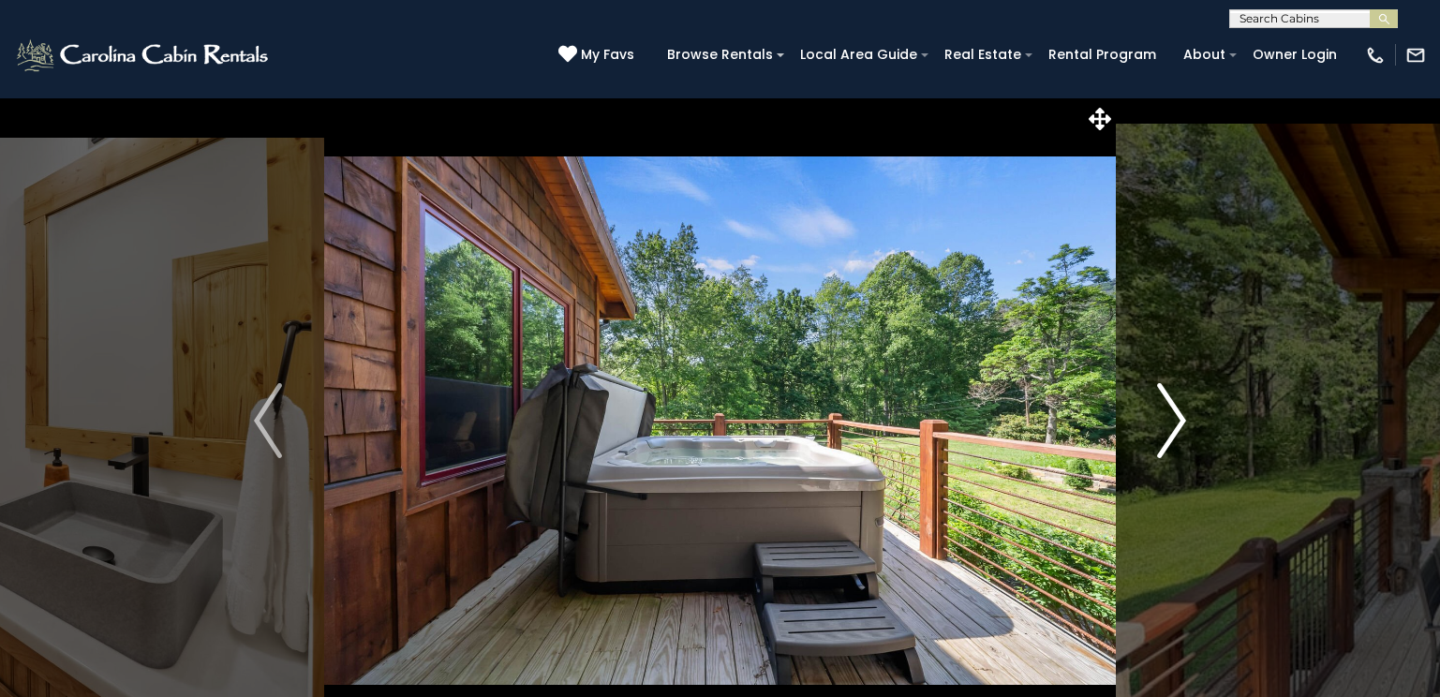
click at [1172, 407] on img "Next" at bounding box center [1172, 420] width 28 height 75
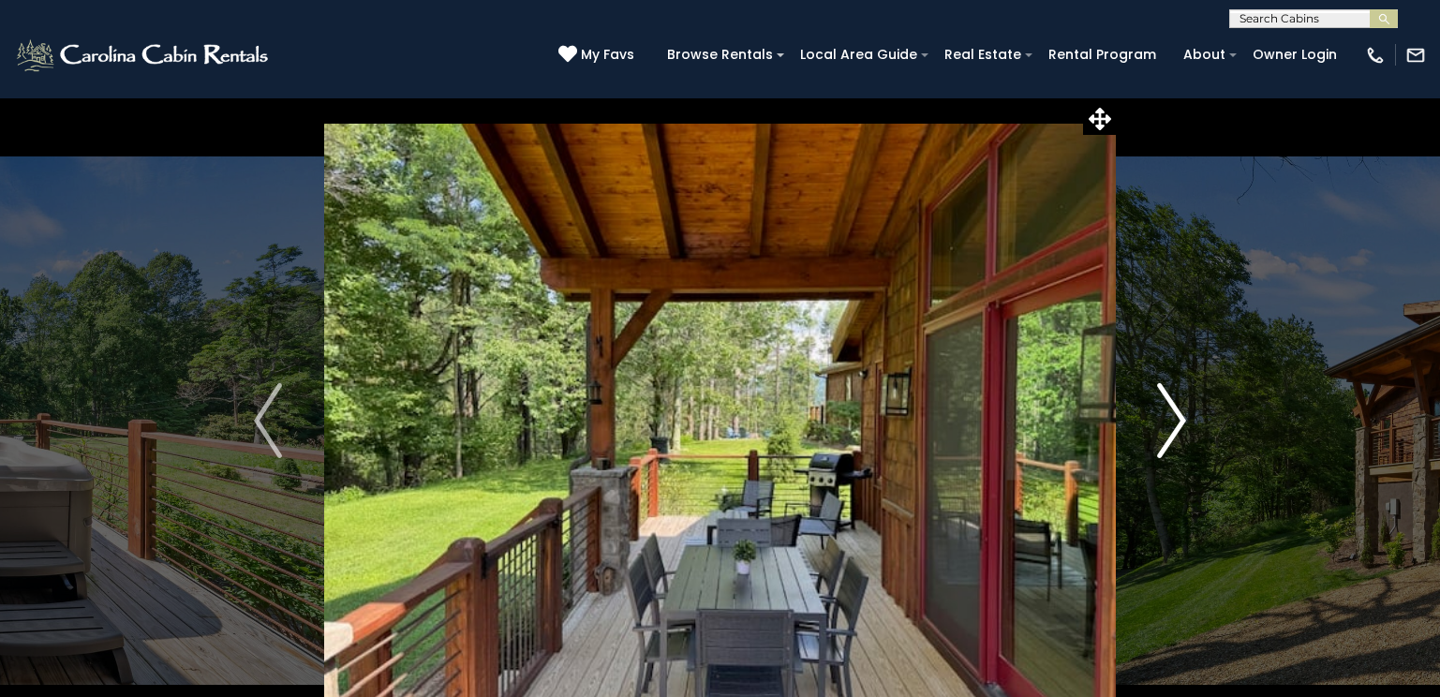
click at [1172, 407] on img "Next" at bounding box center [1172, 420] width 28 height 75
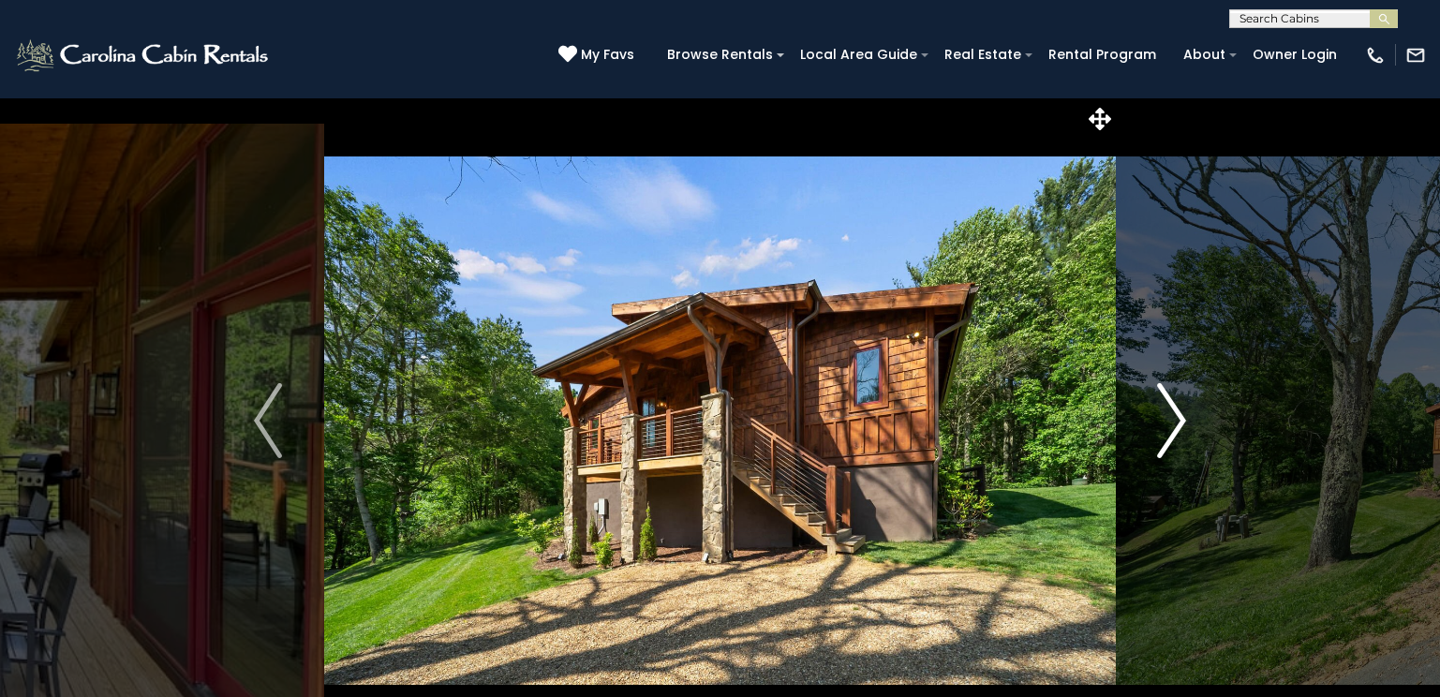
click at [1172, 407] on img "Next" at bounding box center [1172, 420] width 28 height 75
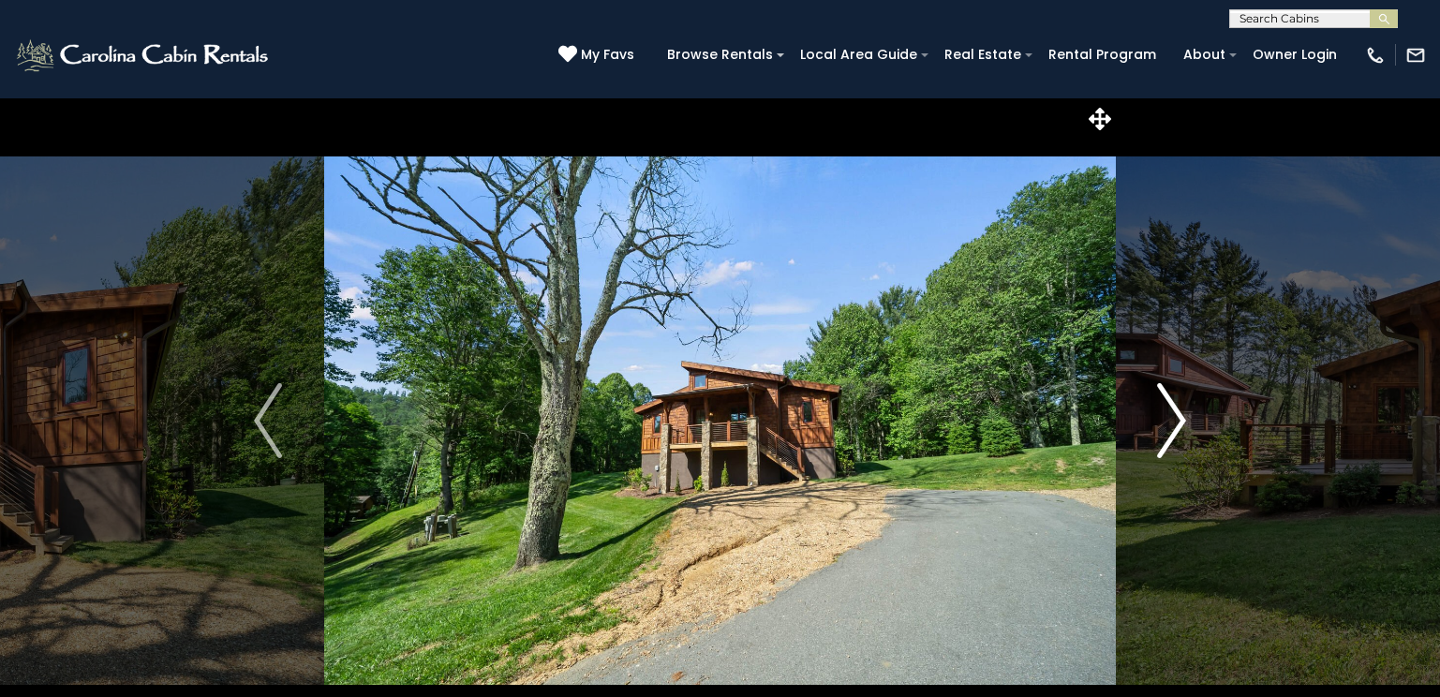
click at [1172, 407] on img "Next" at bounding box center [1172, 420] width 28 height 75
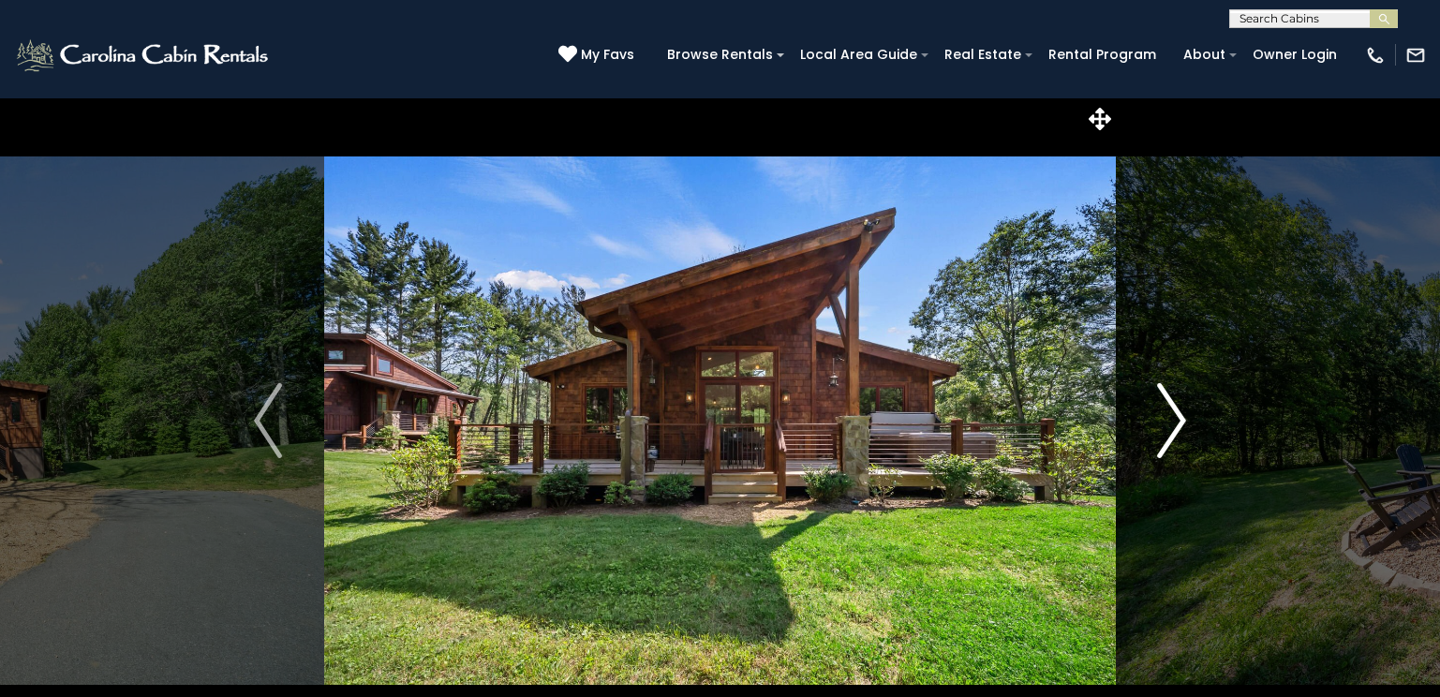
click at [1172, 407] on img "Next" at bounding box center [1172, 420] width 28 height 75
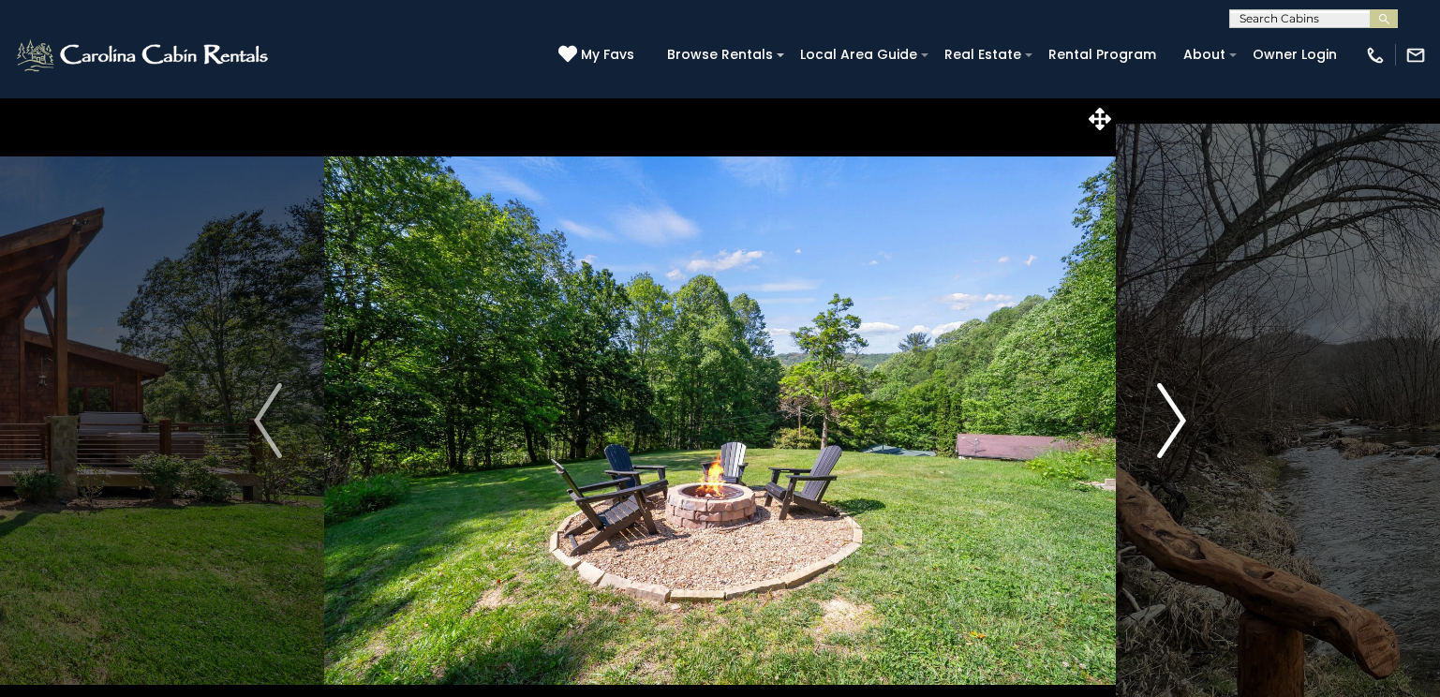
click at [1172, 407] on img "Next" at bounding box center [1172, 420] width 28 height 75
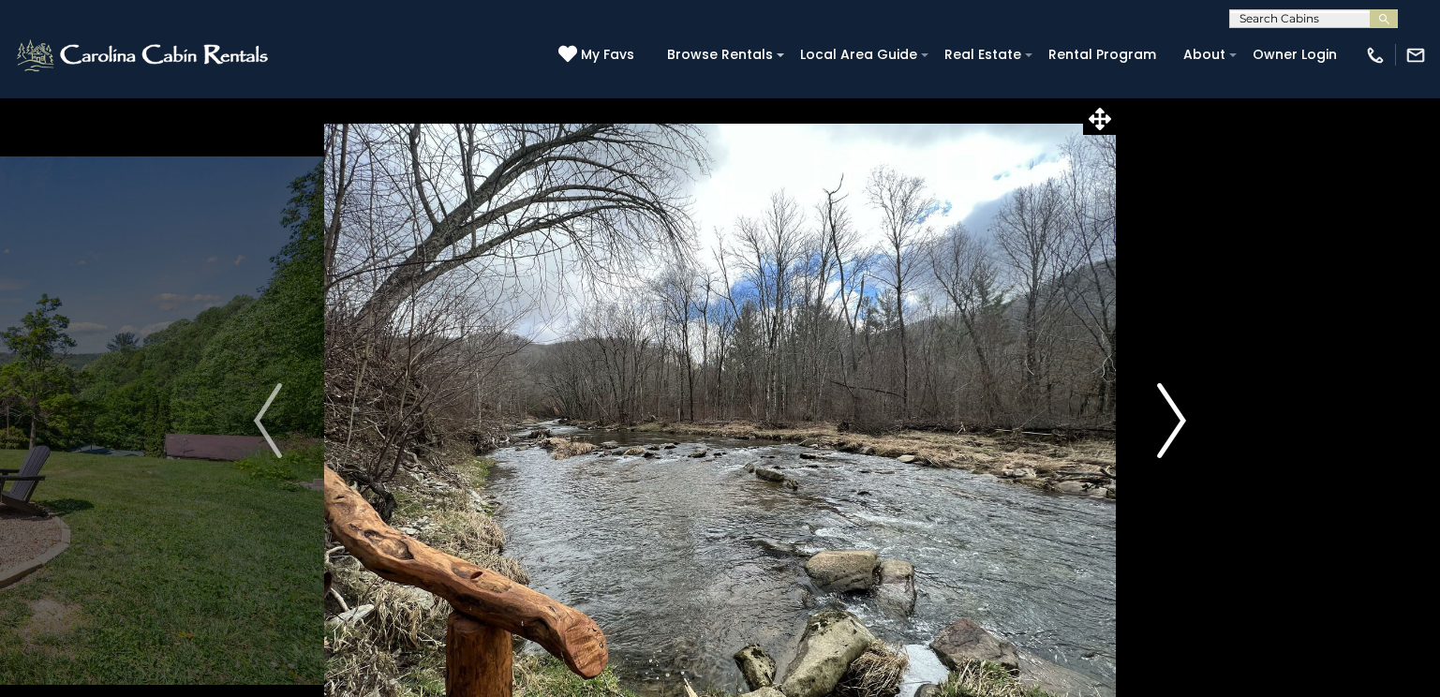
click at [1172, 407] on img "Next" at bounding box center [1172, 420] width 28 height 75
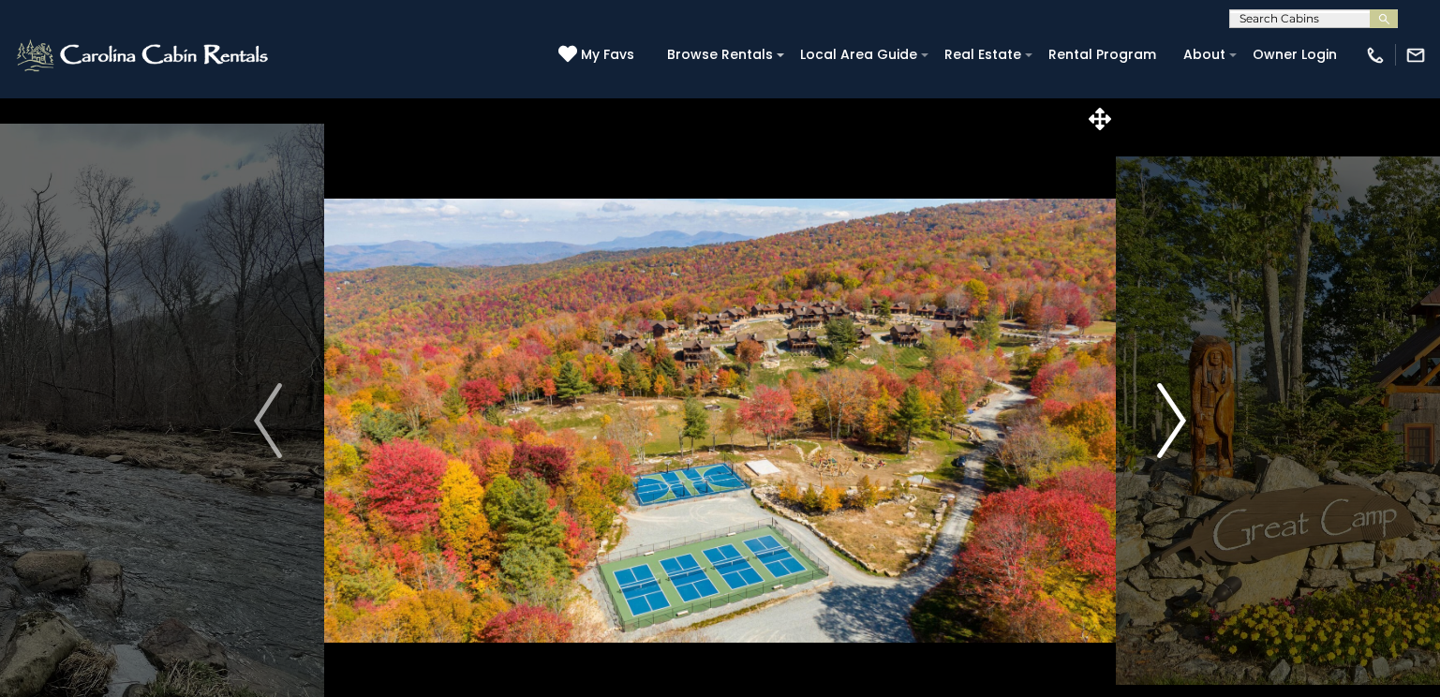
click at [1172, 407] on img "Next" at bounding box center [1172, 420] width 28 height 75
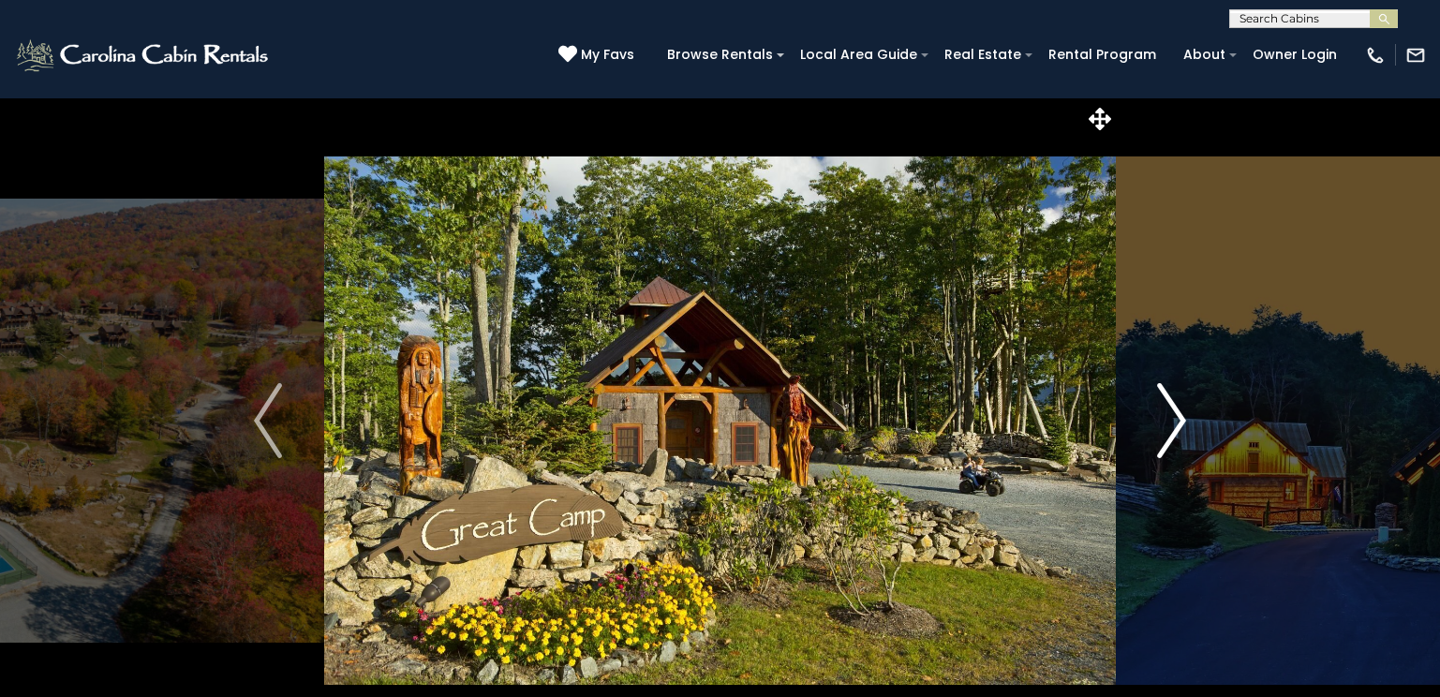
click at [1172, 407] on img "Next" at bounding box center [1172, 420] width 28 height 75
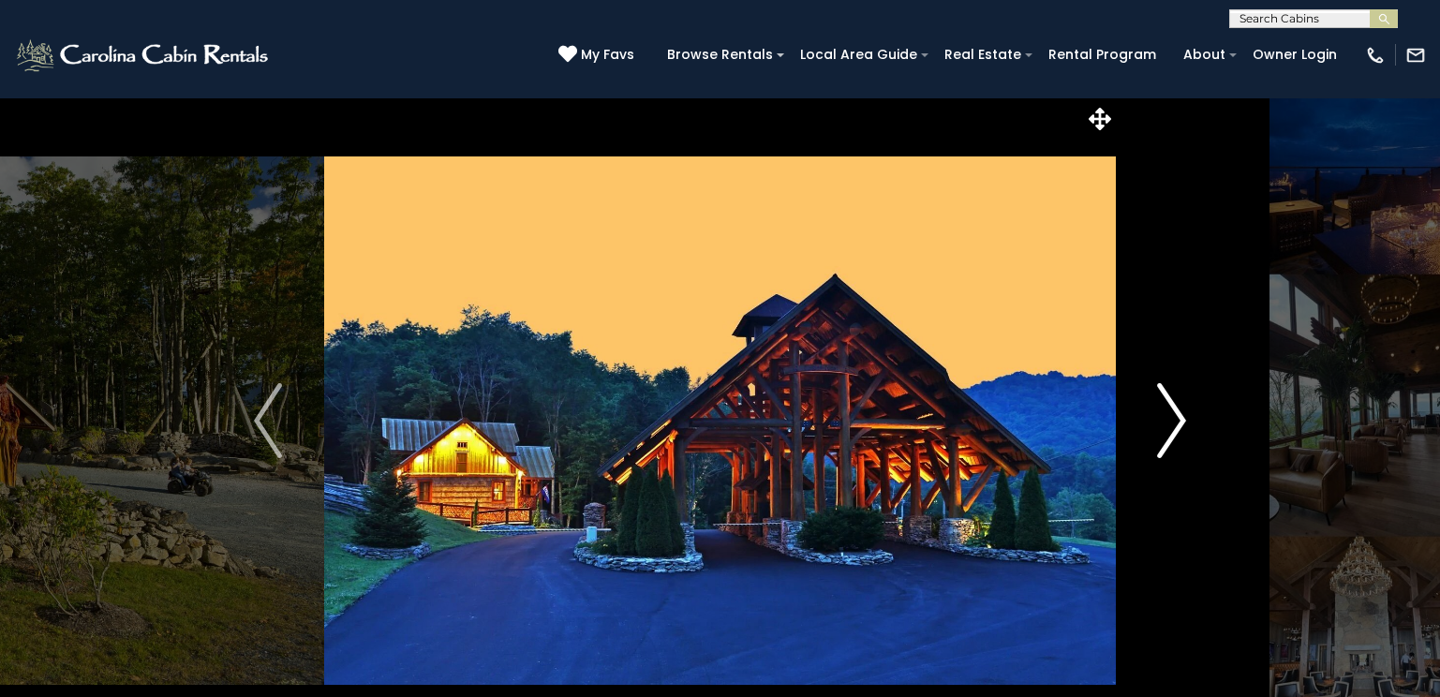
click at [1172, 407] on img "Next" at bounding box center [1172, 420] width 28 height 75
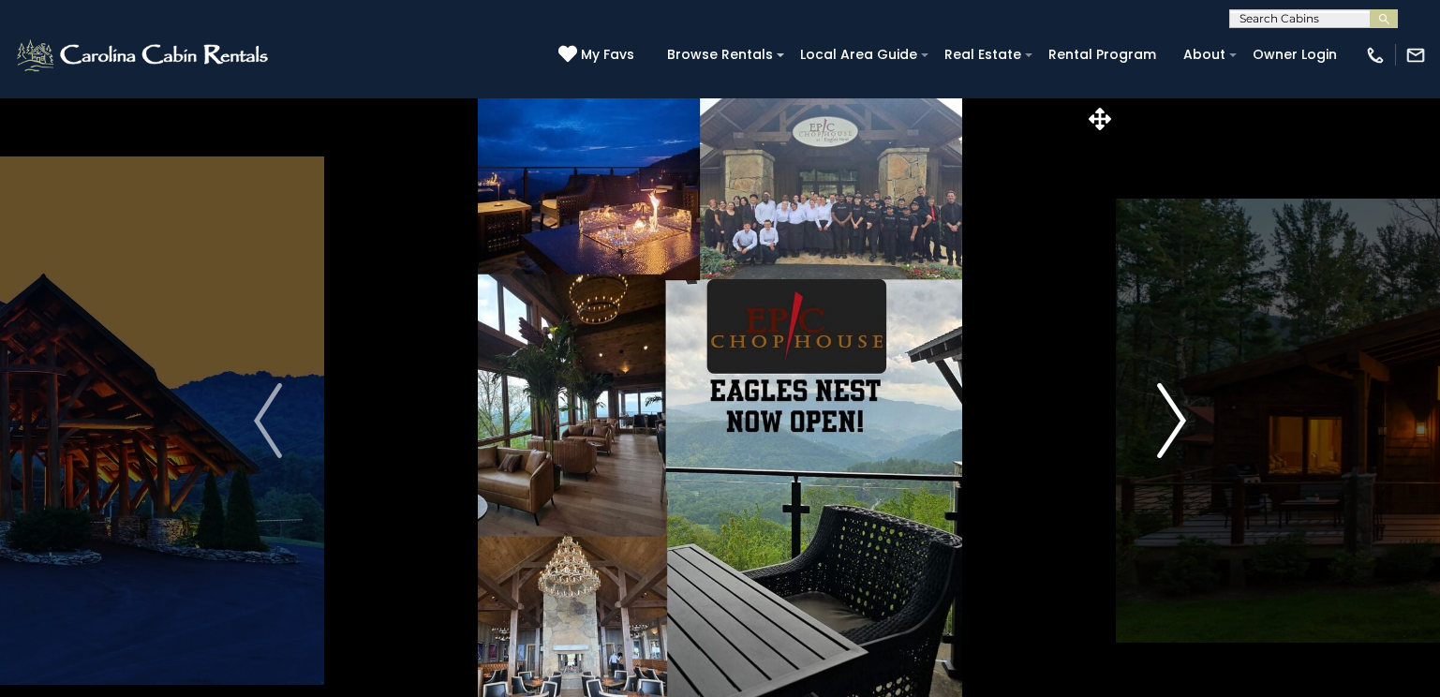
click at [1172, 407] on img "Next" at bounding box center [1172, 420] width 28 height 75
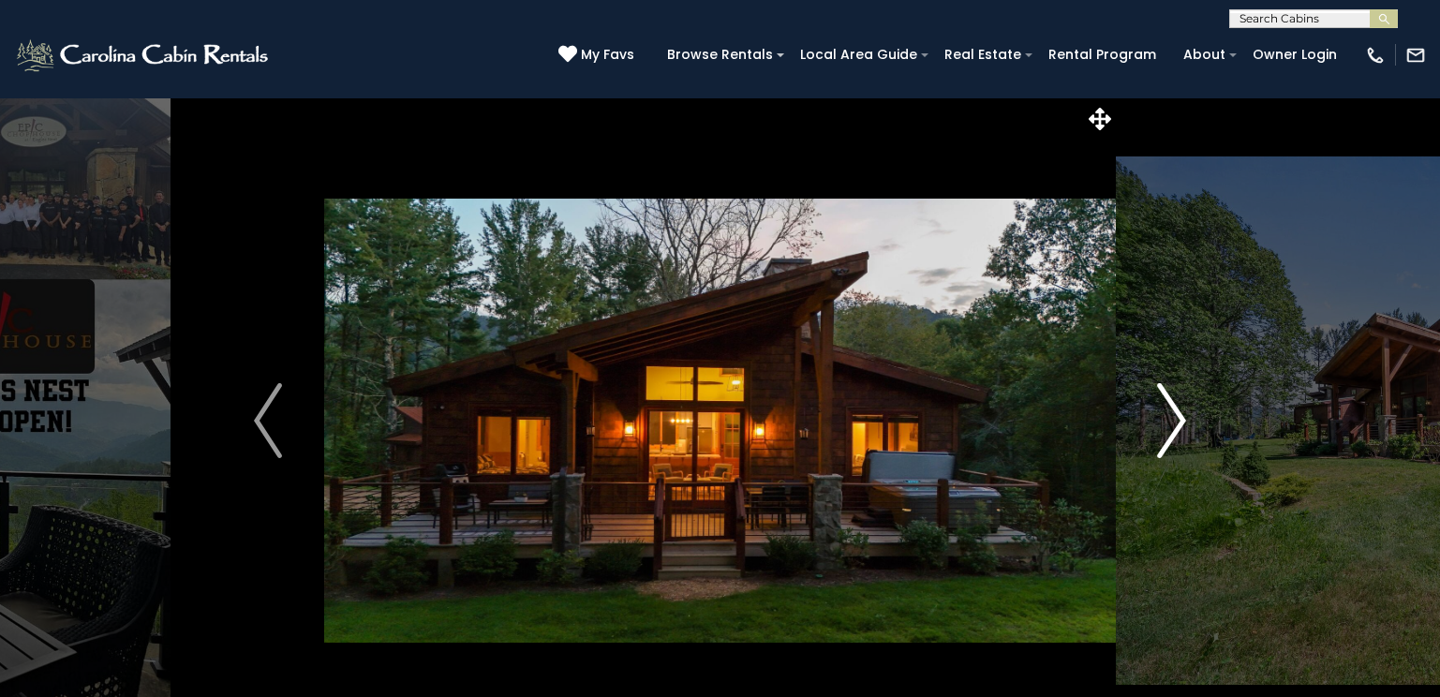
click at [1172, 407] on img "Next" at bounding box center [1172, 420] width 28 height 75
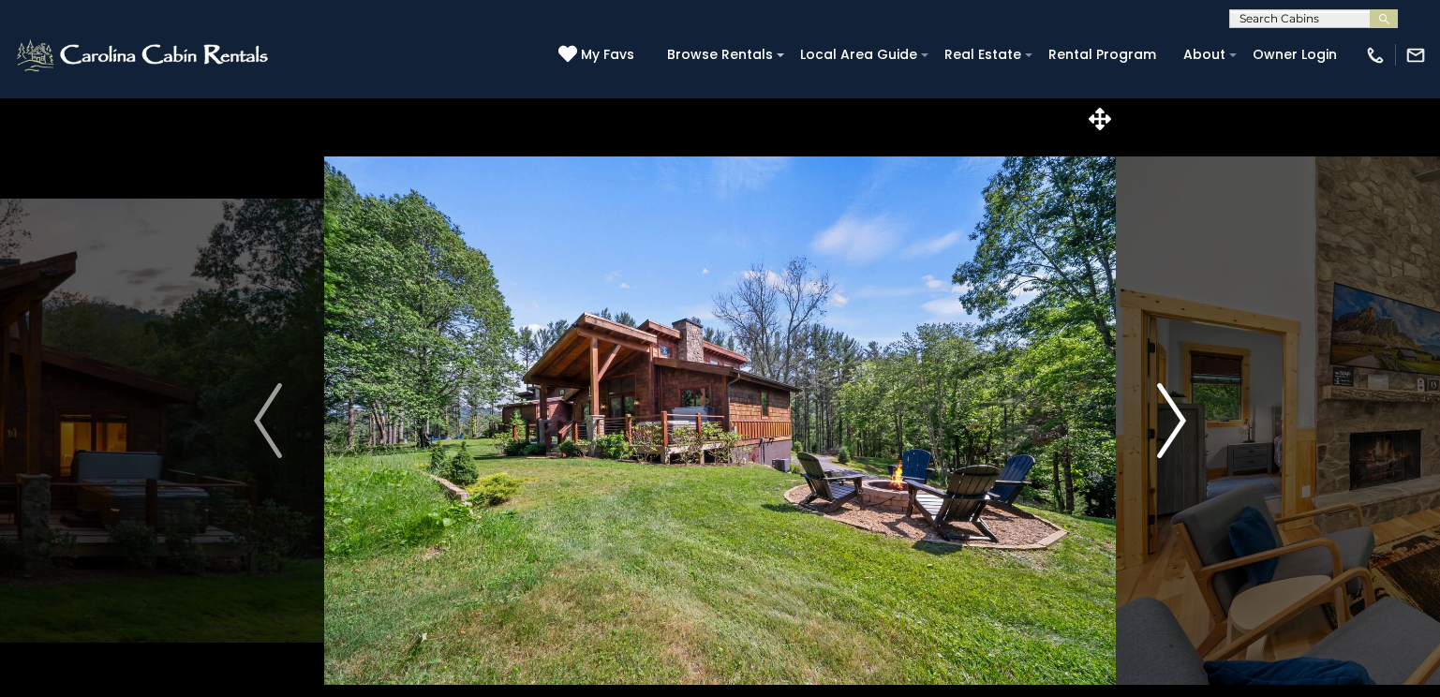
click at [1172, 407] on img "Next" at bounding box center [1172, 420] width 28 height 75
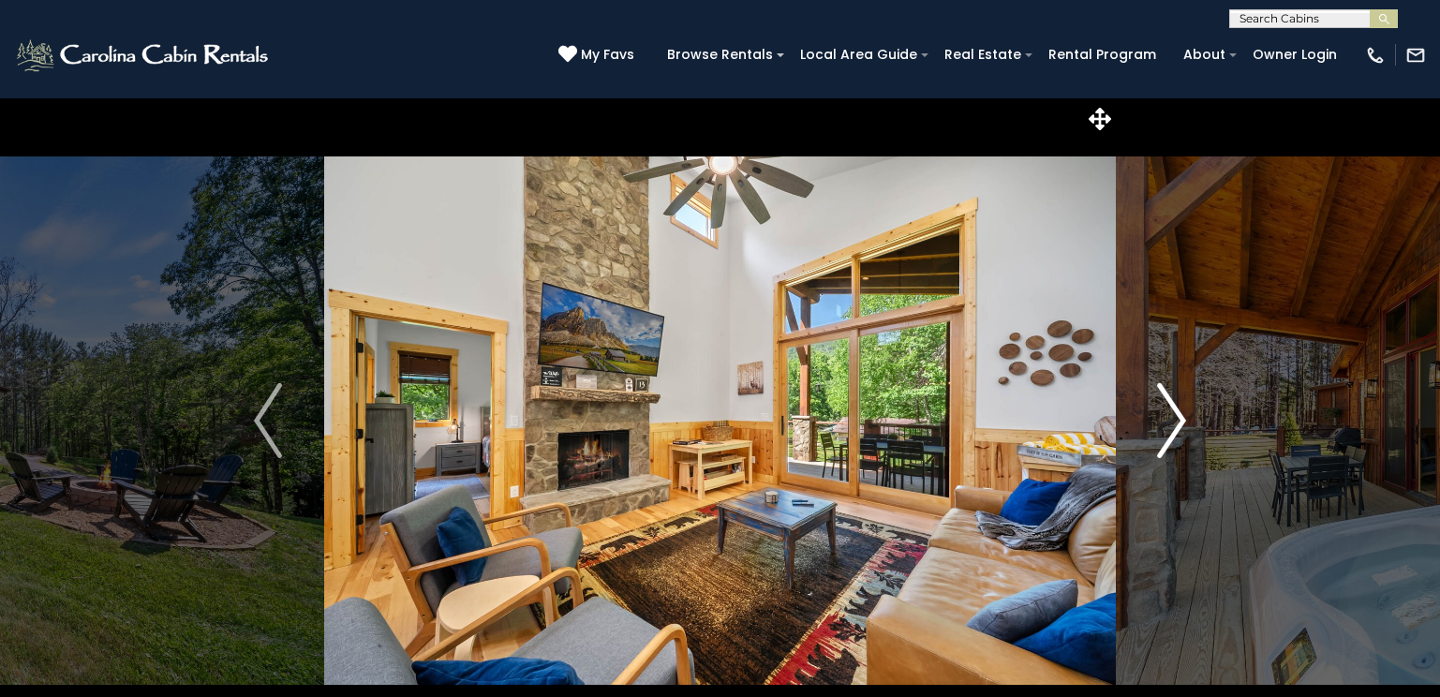
click at [1172, 407] on img "Next" at bounding box center [1172, 420] width 28 height 75
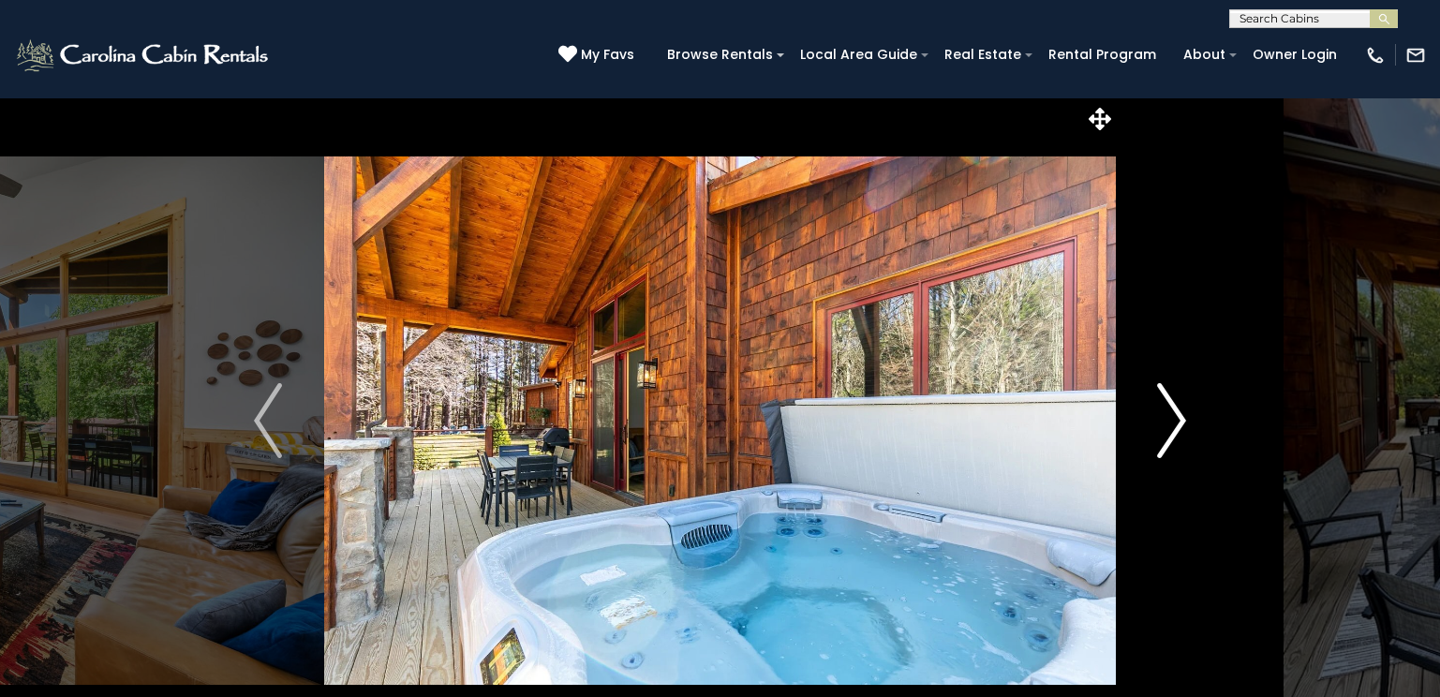
click at [1172, 407] on img "Next" at bounding box center [1172, 420] width 28 height 75
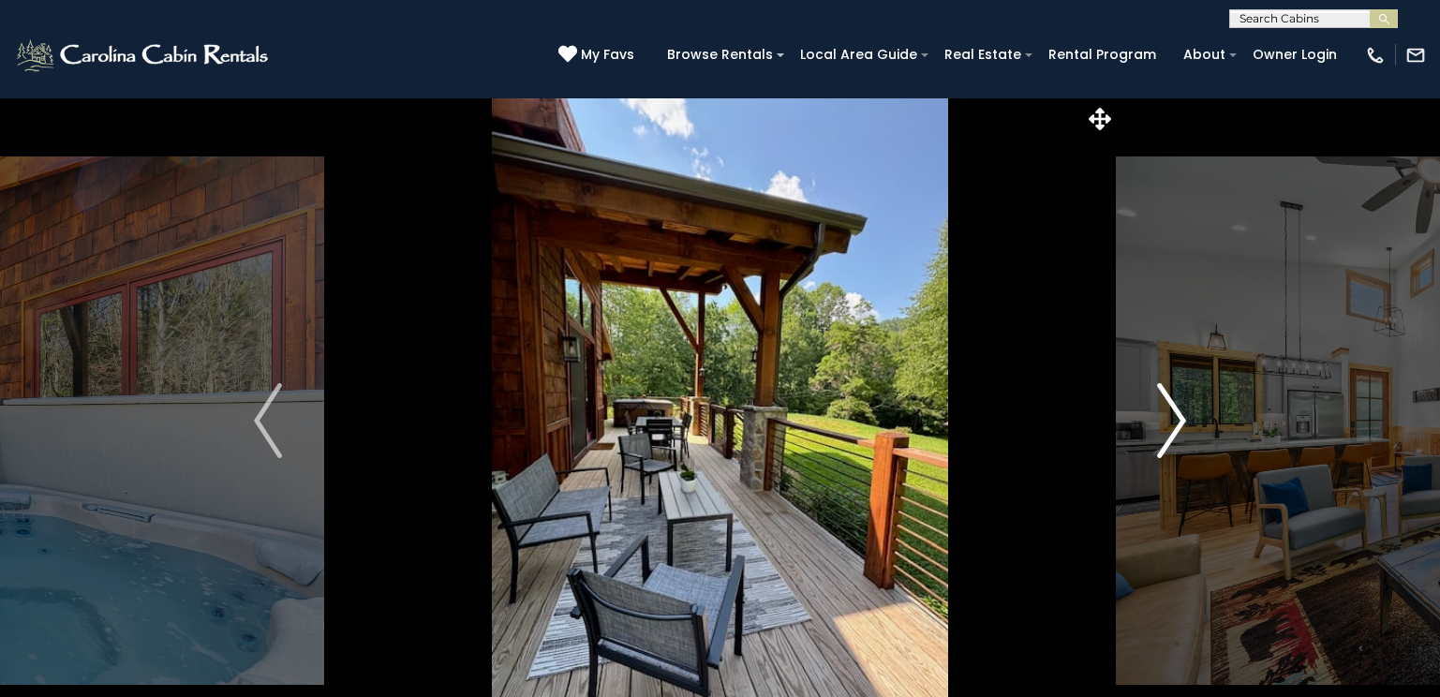
click at [1172, 407] on img "Next" at bounding box center [1172, 420] width 28 height 75
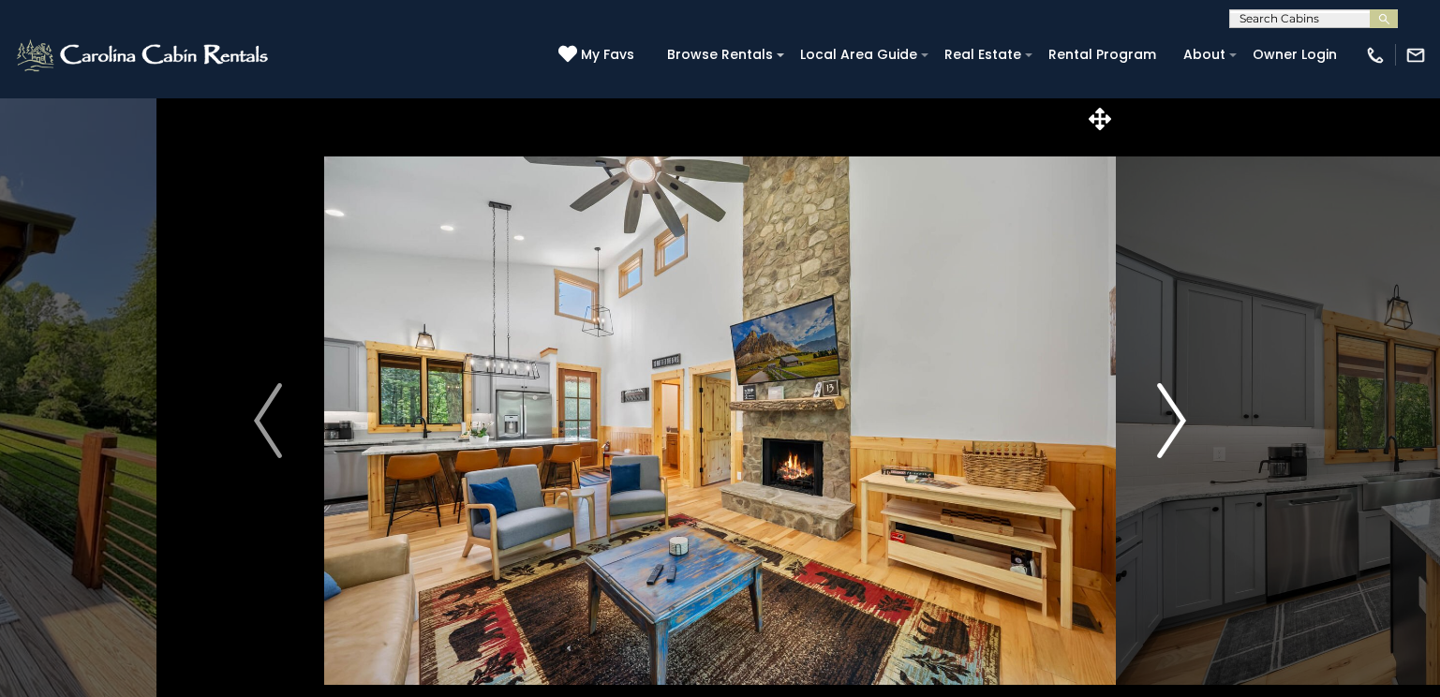
click at [1172, 407] on img "Next" at bounding box center [1172, 420] width 28 height 75
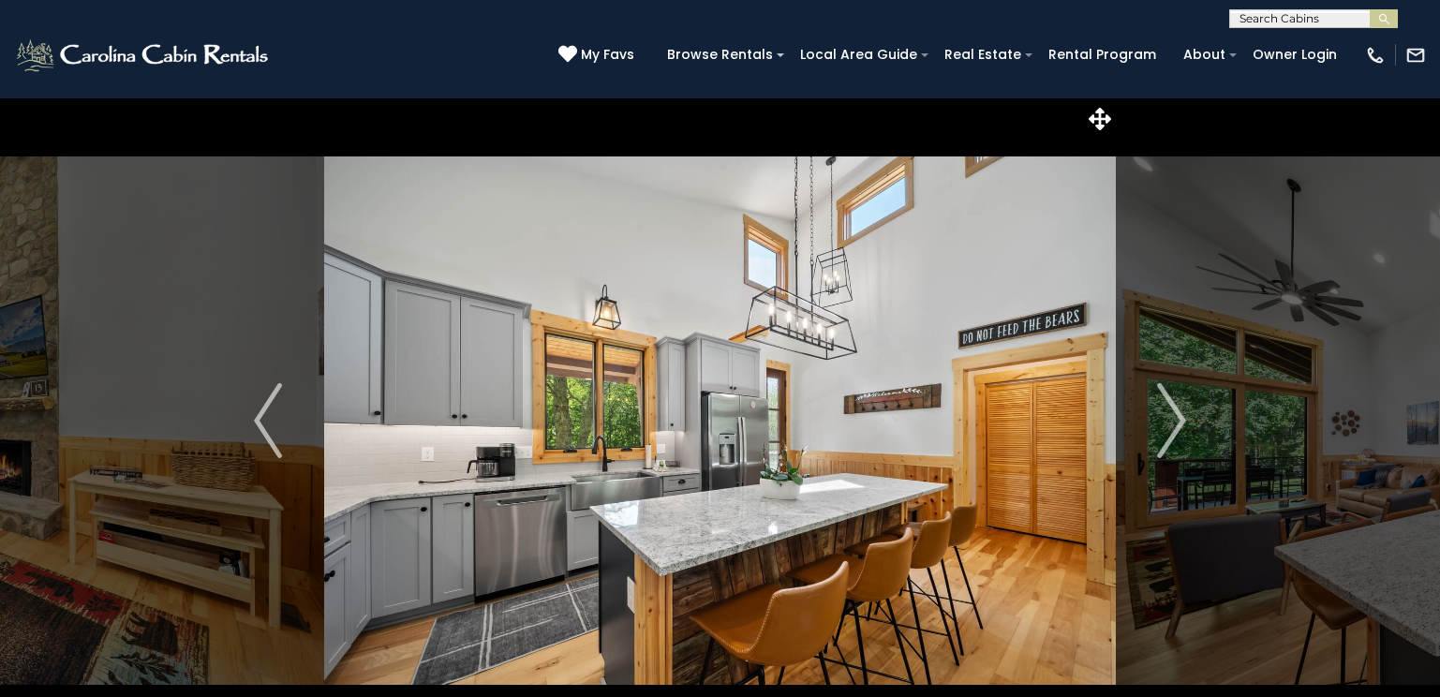
click at [209, 84] on div "(828) 295-6000 My Favs Browse Rentals Local Area Guide Activities & Attractions…" at bounding box center [720, 63] width 1440 height 70
click at [298, 84] on div "(828) 295-6000 My Favs Browse Rentals Local Area Guide Activities & Attractions…" at bounding box center [720, 63] width 1440 height 70
click at [1095, 118] on icon at bounding box center [1100, 119] width 22 height 22
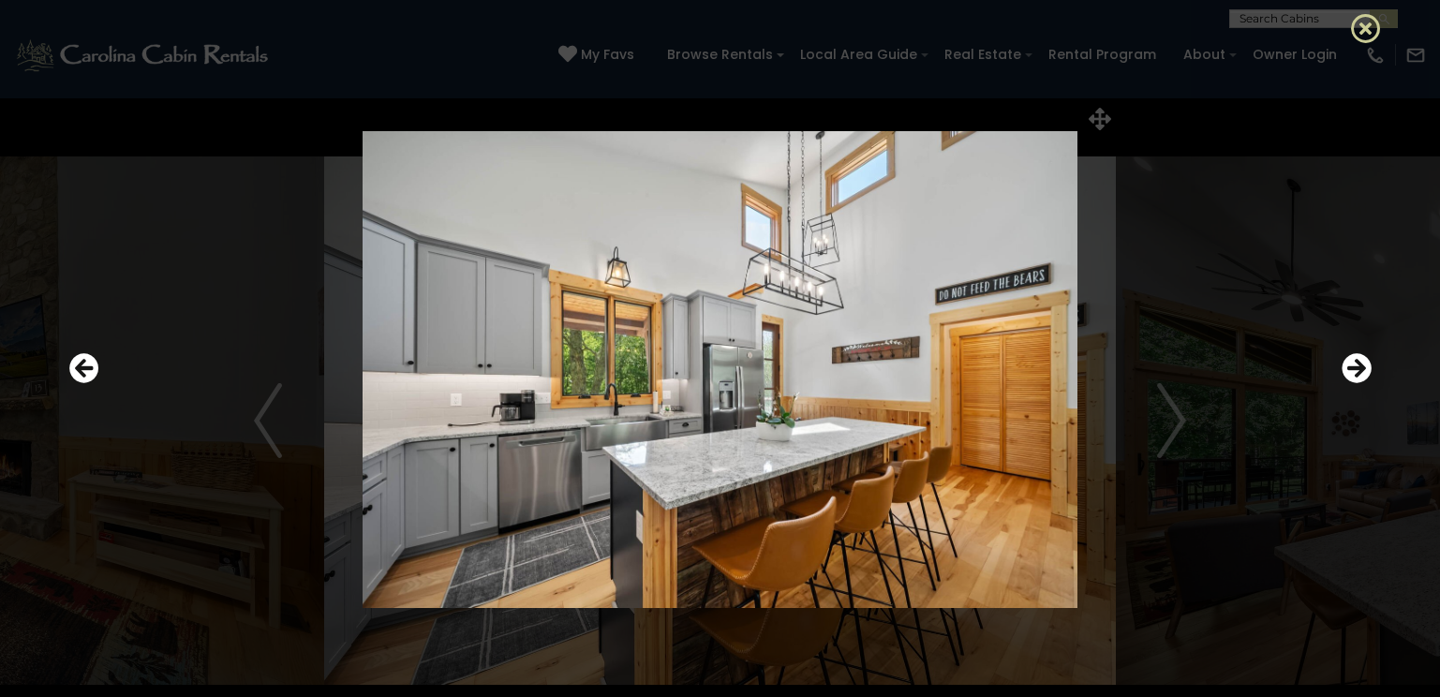
click at [1365, 29] on icon at bounding box center [1366, 28] width 30 height 30
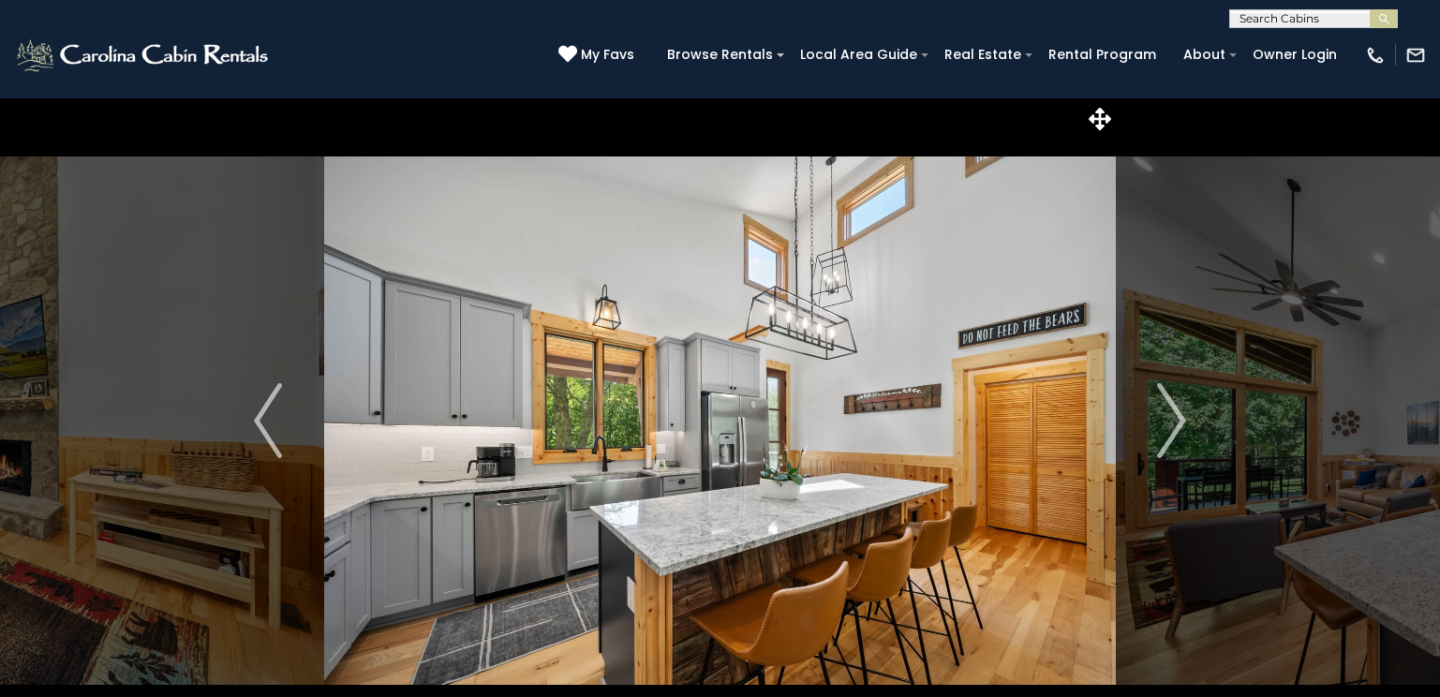
click at [298, 51] on div "(828) 295-6000 My Favs Browse Rentals Local Area Guide Activities & Attractions…" at bounding box center [720, 63] width 1440 height 70
click at [1103, 112] on icon at bounding box center [1100, 119] width 22 height 22
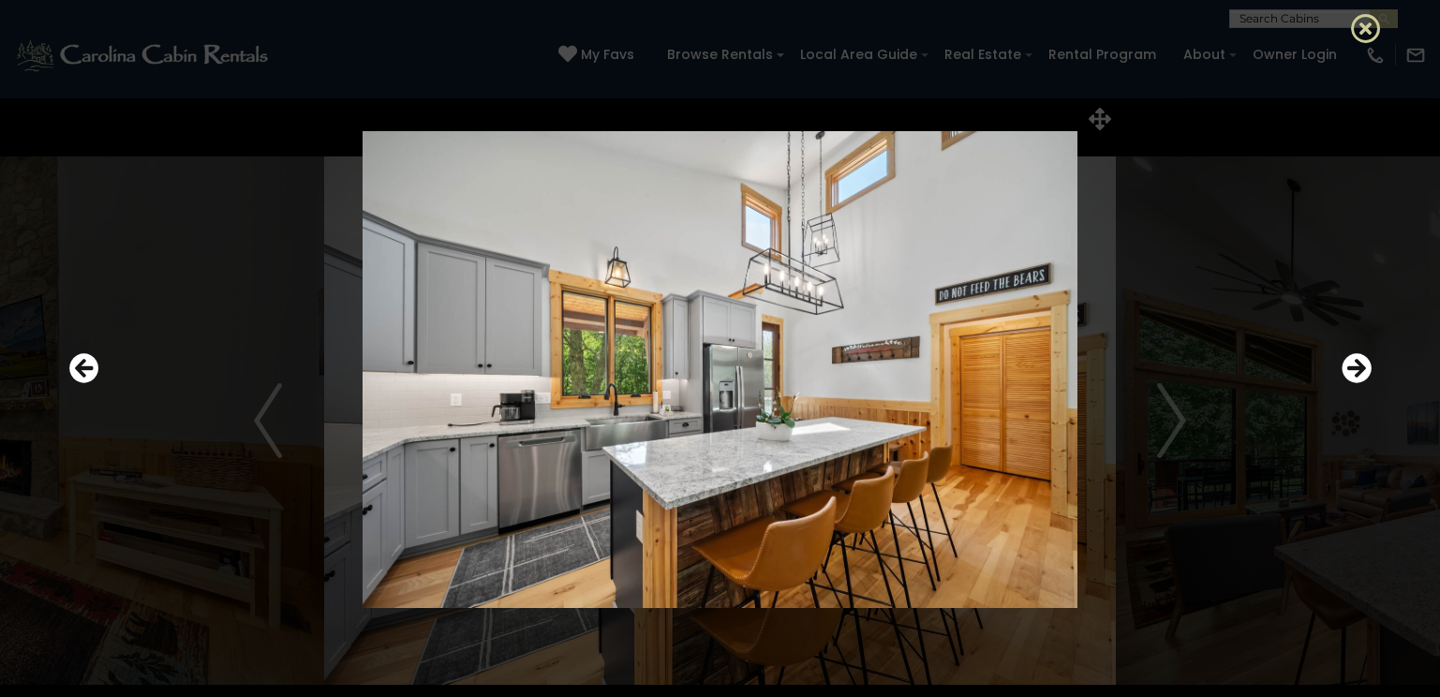
click at [1370, 26] on icon at bounding box center [1366, 28] width 30 height 30
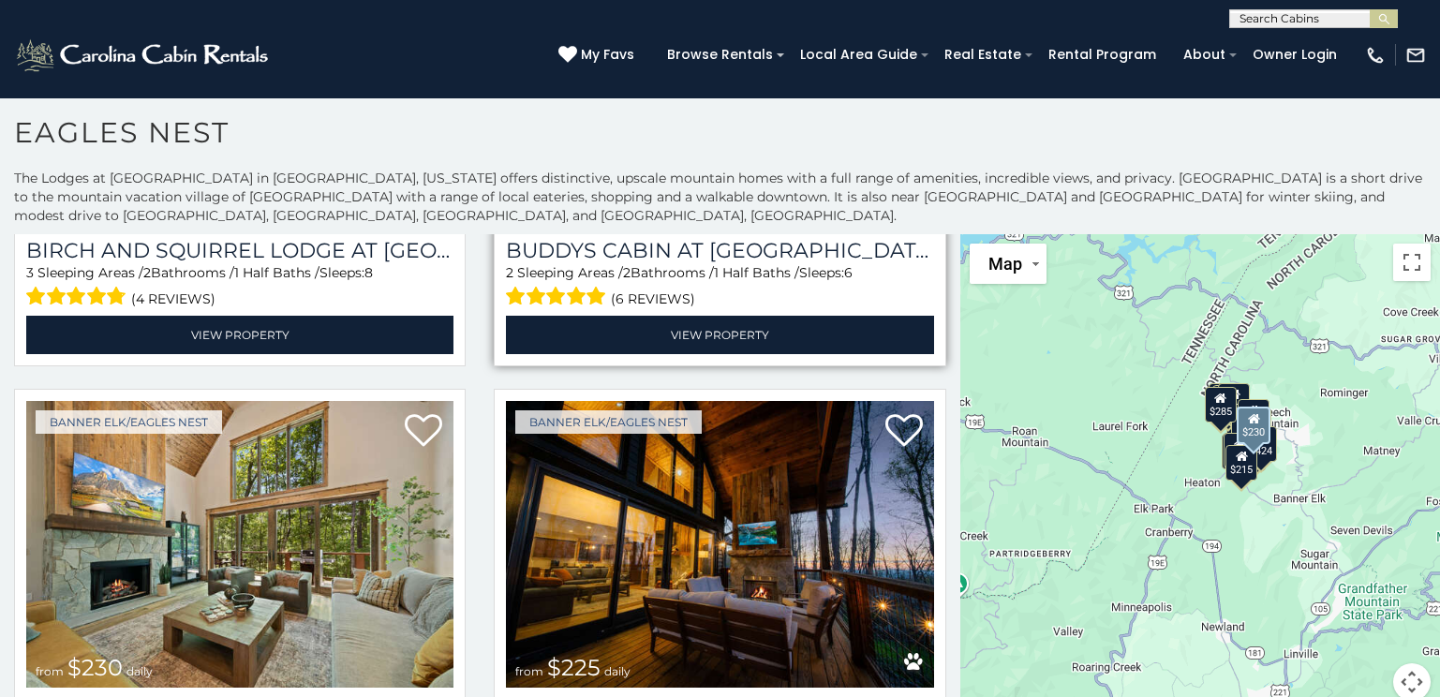
scroll to position [2905, 0]
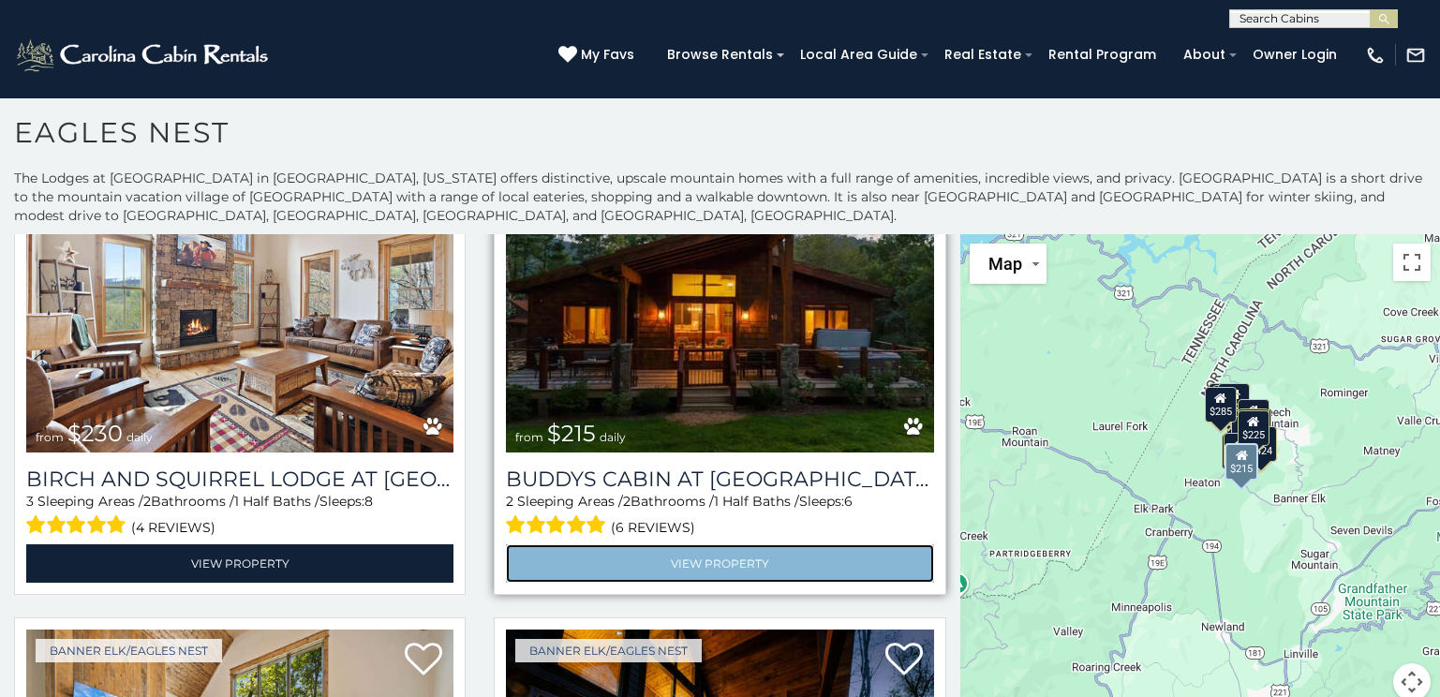
click at [700, 545] on link "View Property" at bounding box center [719, 564] width 427 height 38
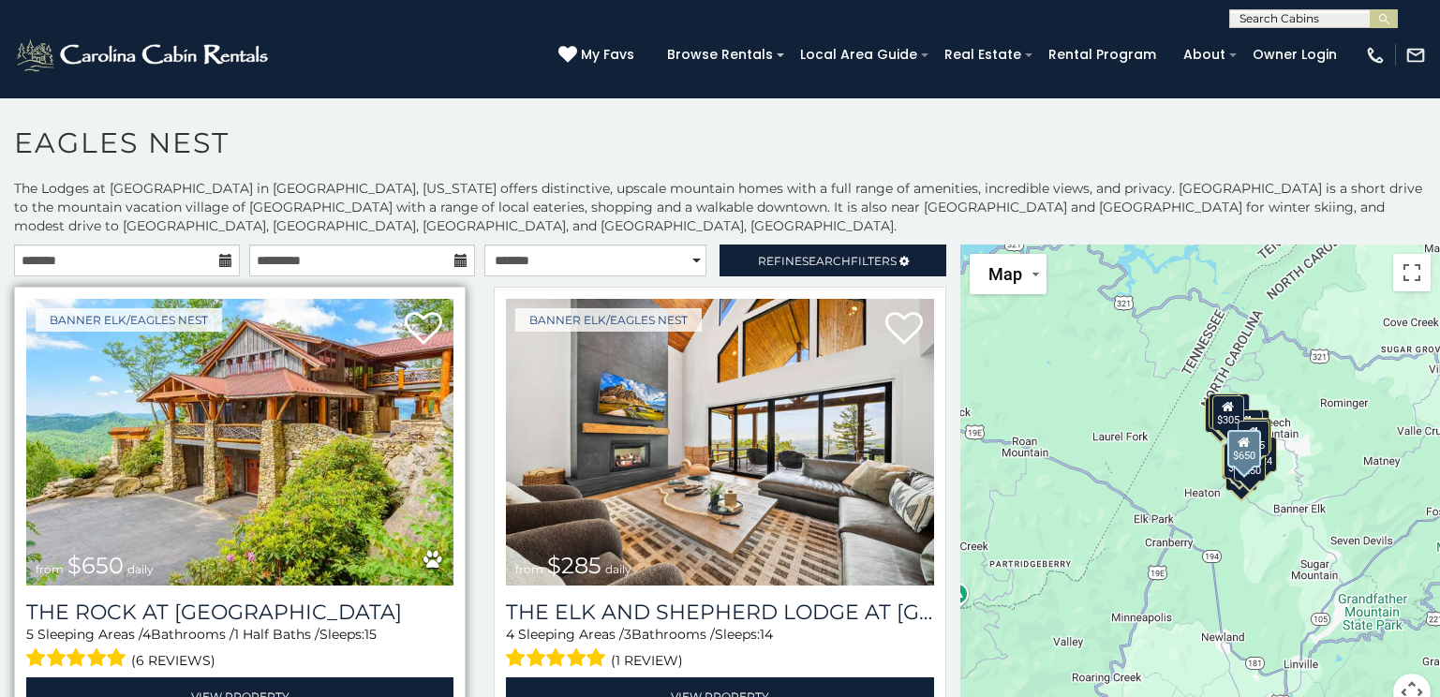
scroll to position [10, 0]
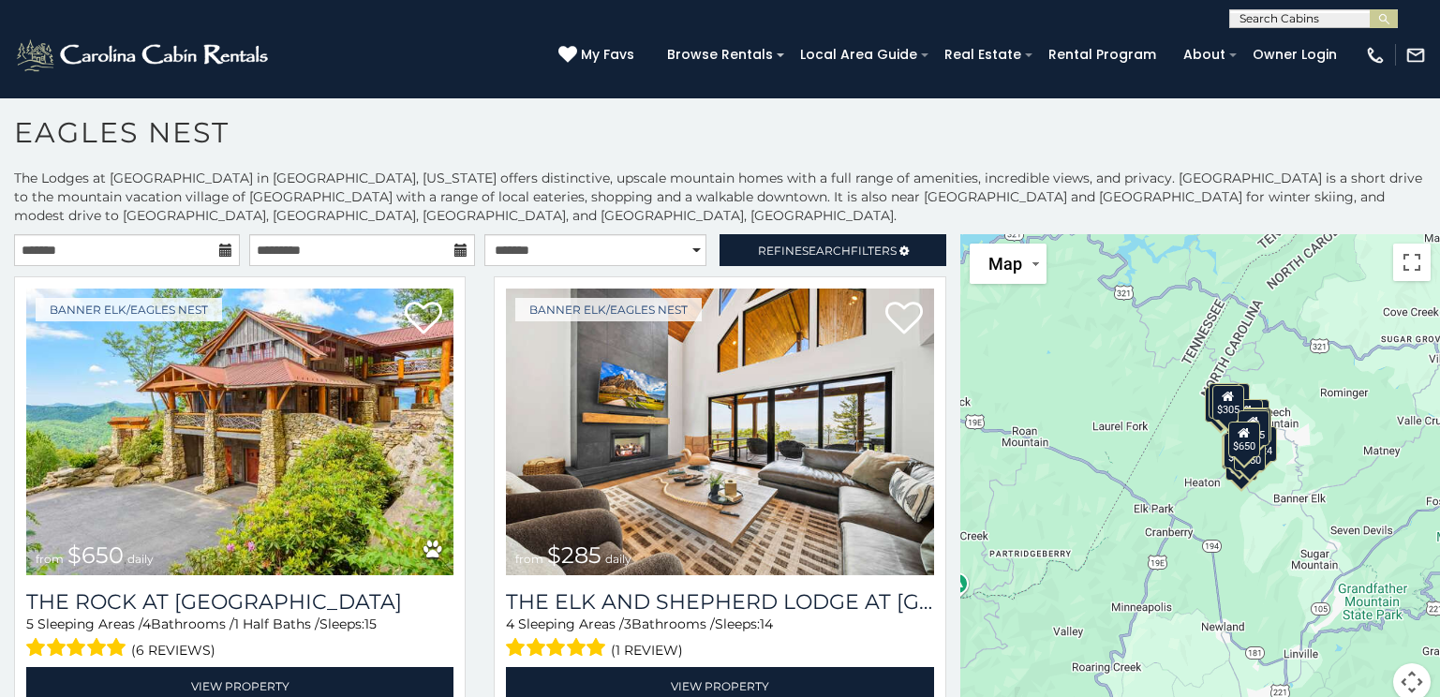
click at [222, 247] on icon at bounding box center [225, 250] width 13 height 13
click at [222, 252] on icon at bounding box center [225, 250] width 13 height 13
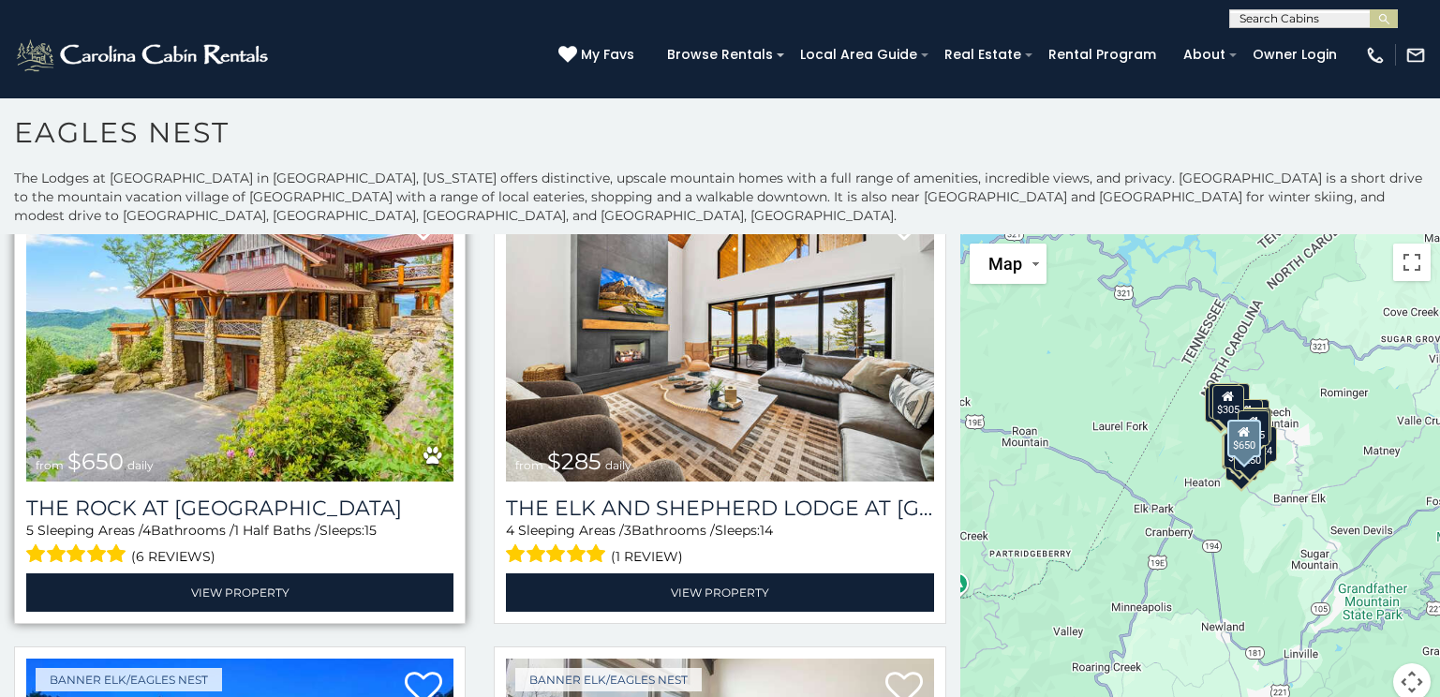
scroll to position [0, 0]
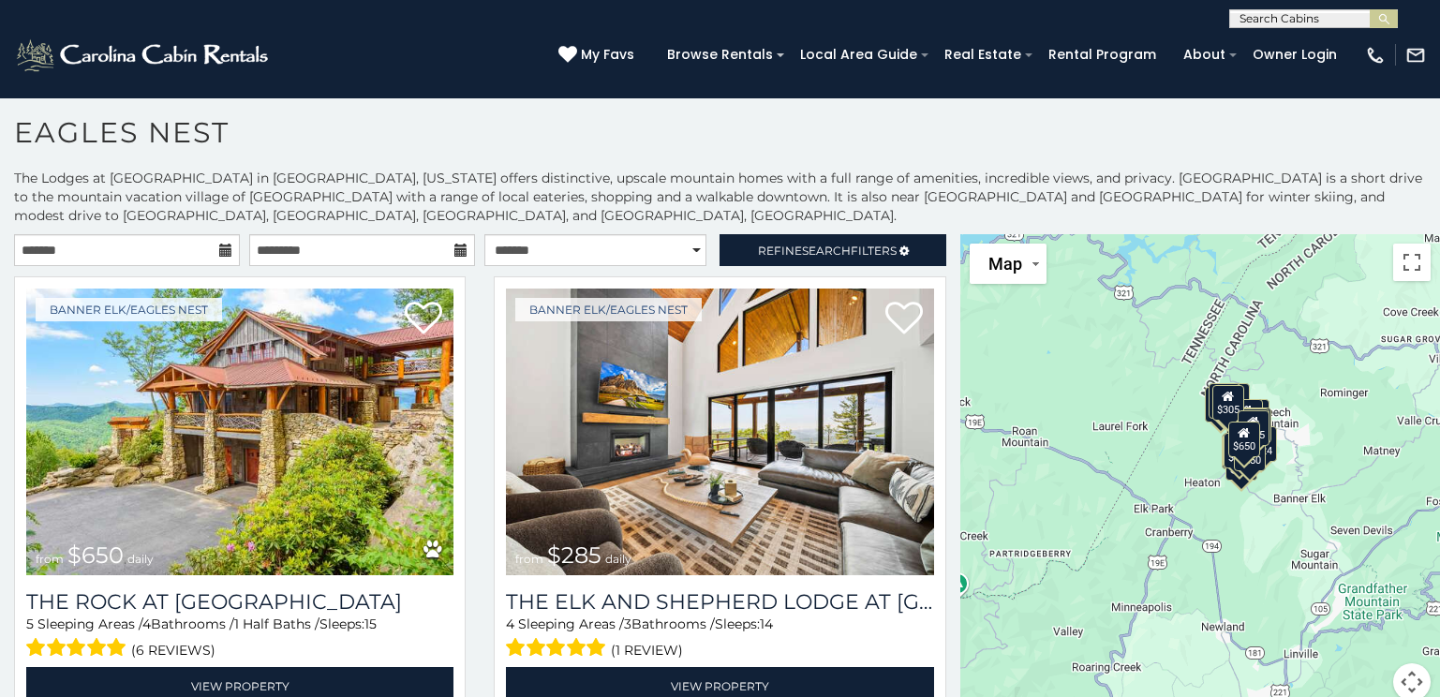
click at [219, 252] on icon at bounding box center [225, 250] width 13 height 13
click at [145, 237] on input "text" at bounding box center [127, 250] width 226 height 32
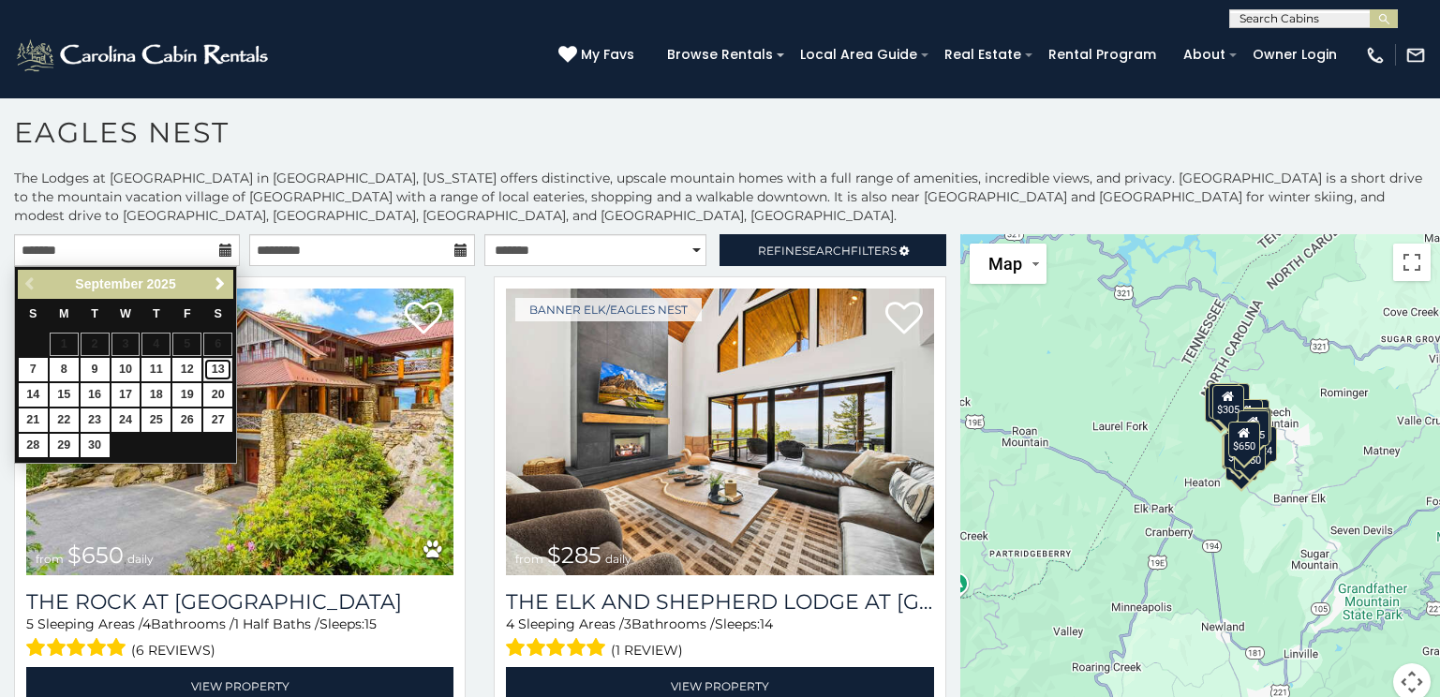
click at [214, 373] on link "13" at bounding box center [217, 369] width 29 height 23
type input "**********"
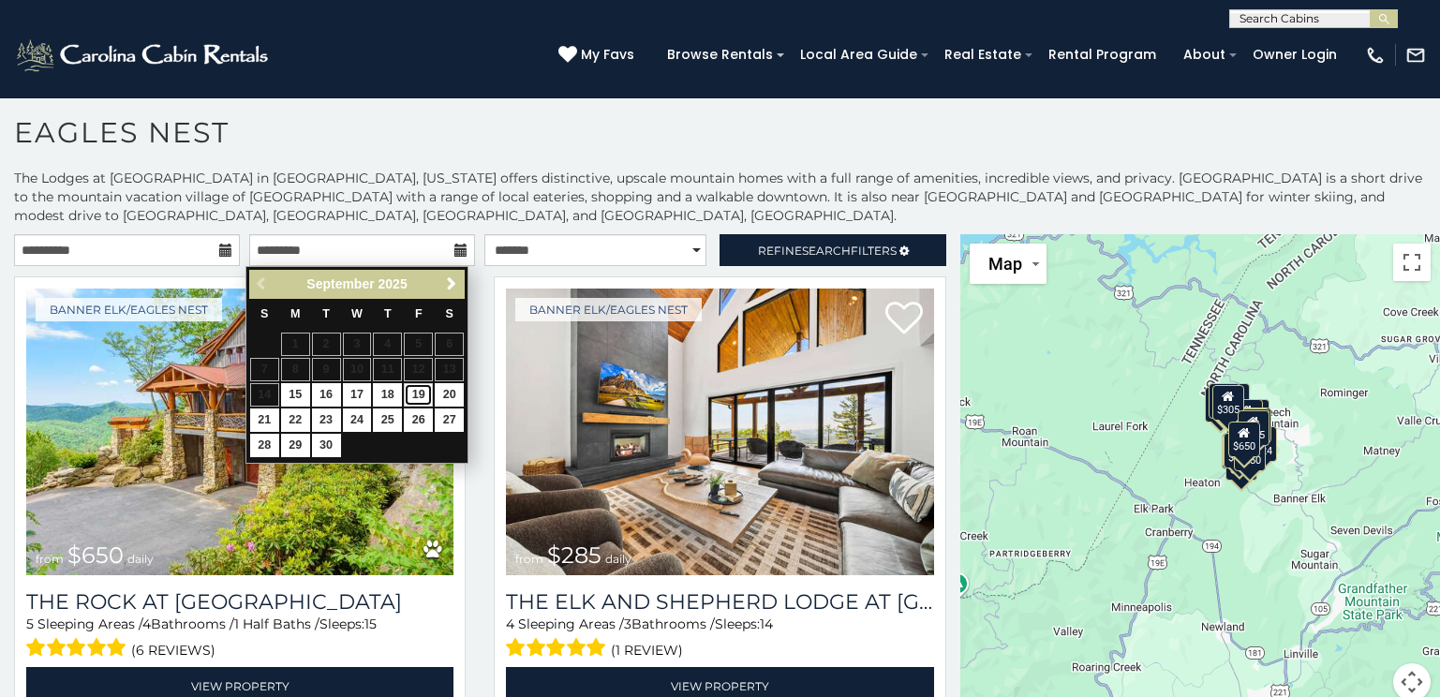
click at [425, 398] on link "19" at bounding box center [418, 394] width 29 height 23
type input "**********"
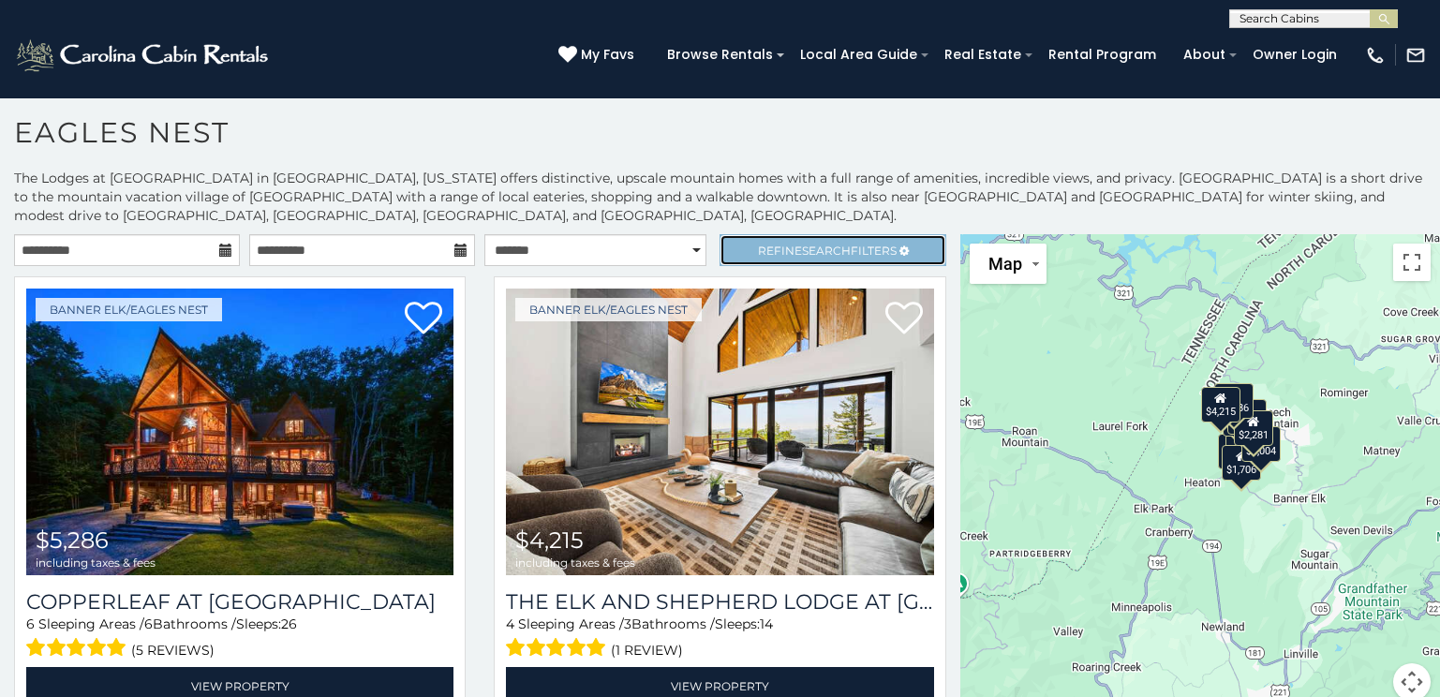
click at [837, 247] on span "Refine Search Filters" at bounding box center [827, 251] width 139 height 14
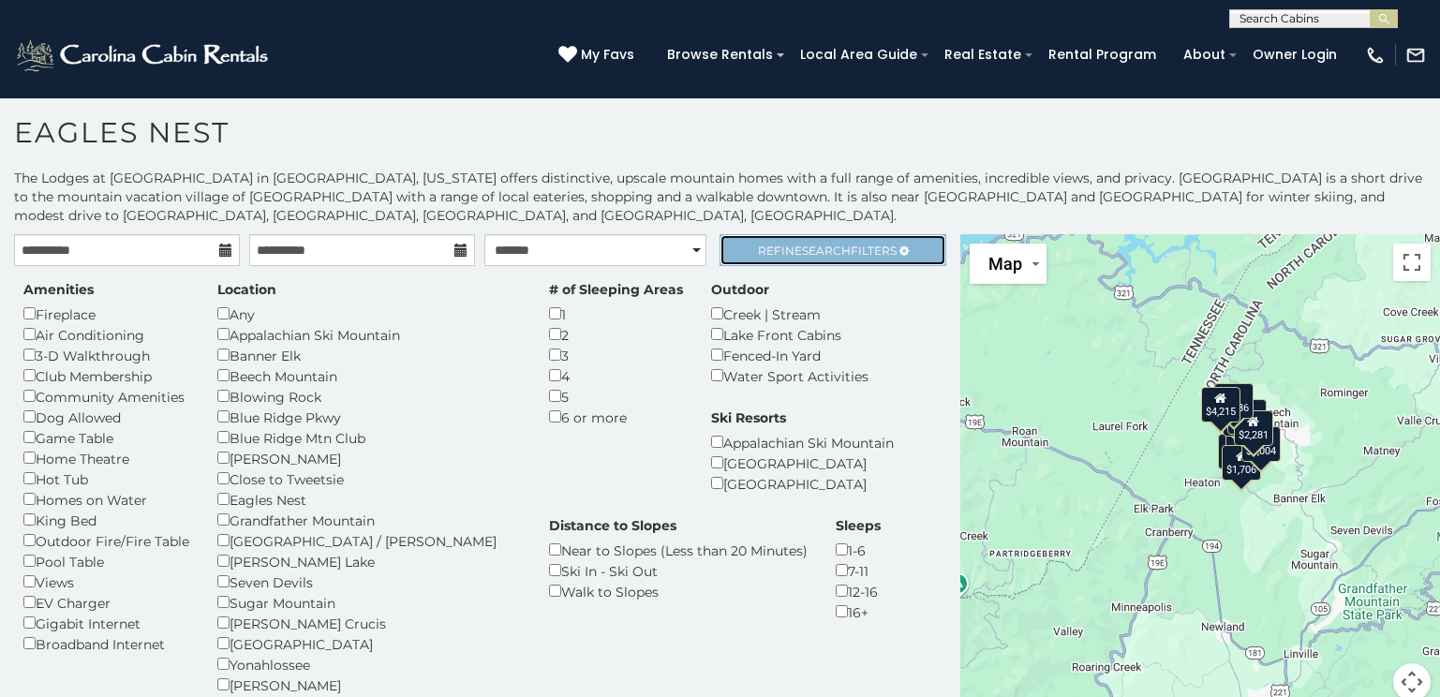
click at [837, 247] on span "Refine Search Filters" at bounding box center [827, 251] width 139 height 14
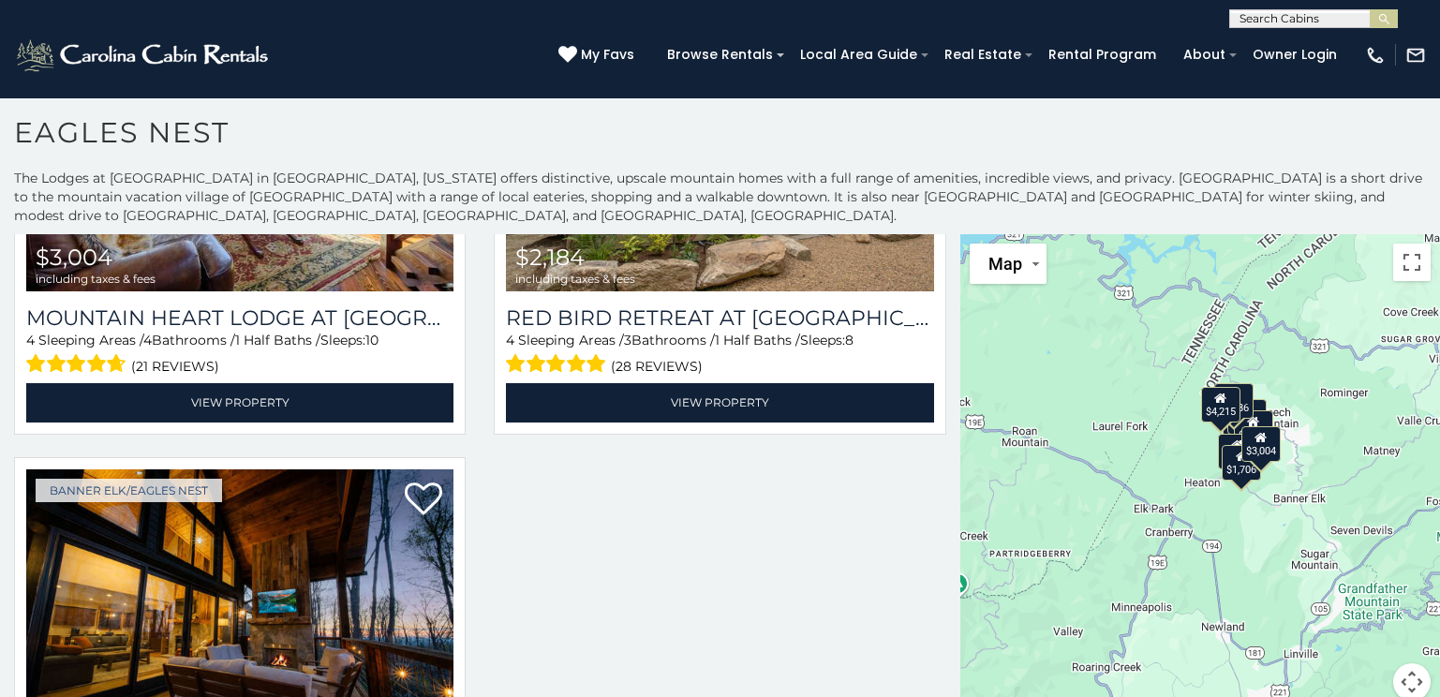
scroll to position [1781, 0]
